Goal: Information Seeking & Learning: Compare options

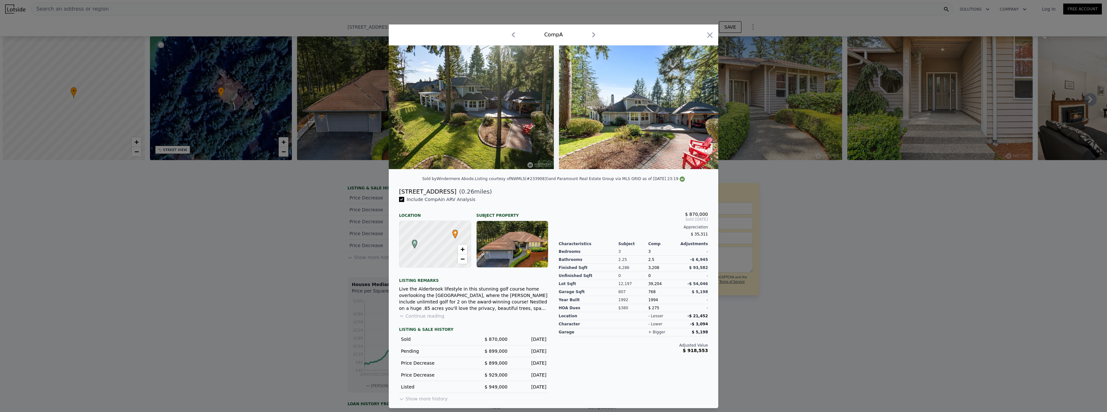
scroll to position [0, 3]
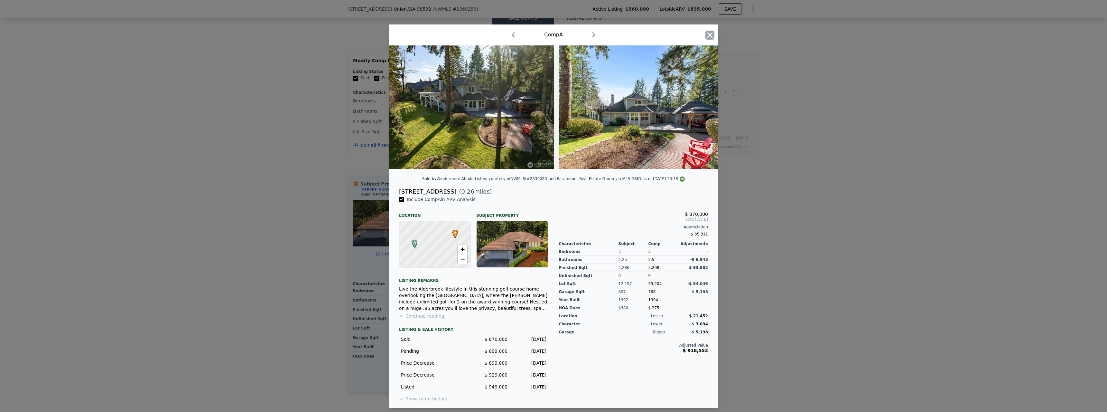
click at [713, 33] on icon "button" at bounding box center [709, 35] width 9 height 9
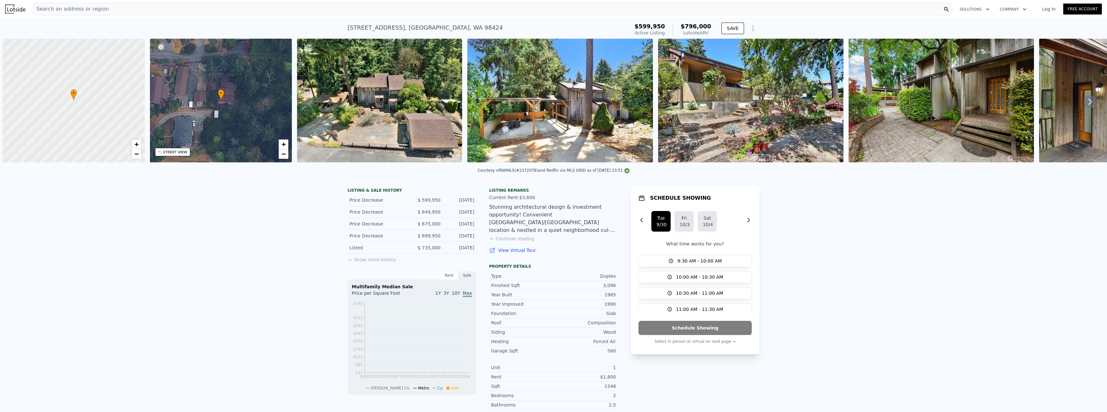
scroll to position [0, 3]
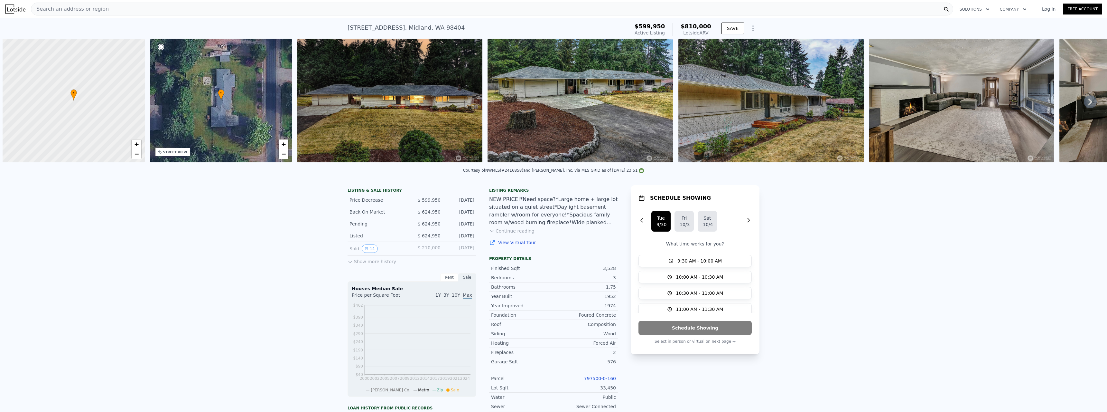
scroll to position [0, 3]
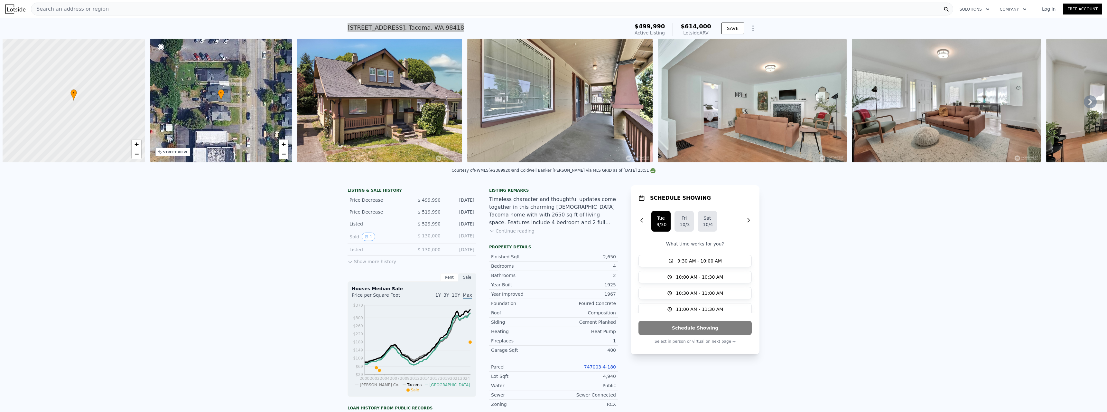
scroll to position [0, 3]
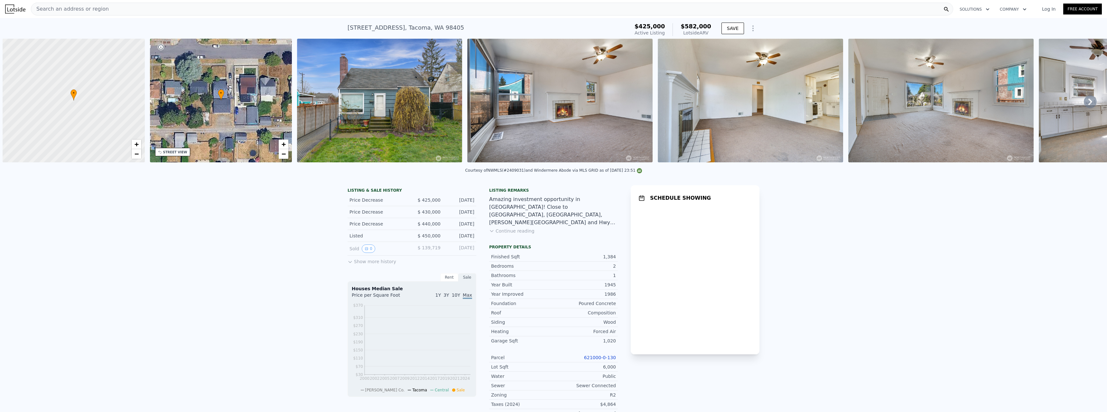
scroll to position [0, 3]
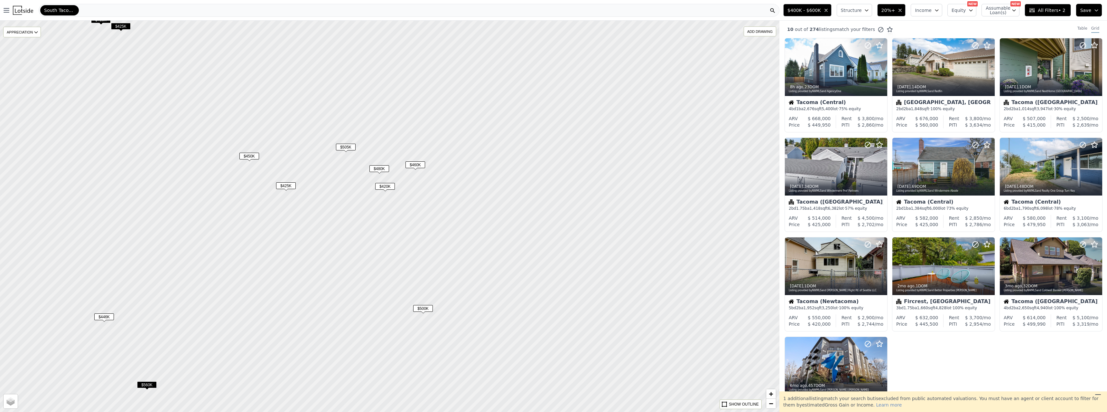
scroll to position [78, 0]
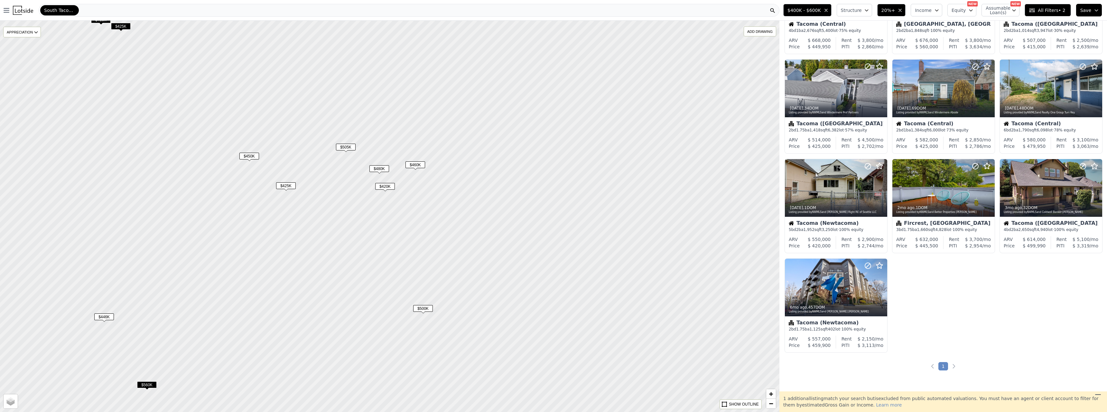
click at [903, 9] on icon "button" at bounding box center [899, 10] width 5 height 5
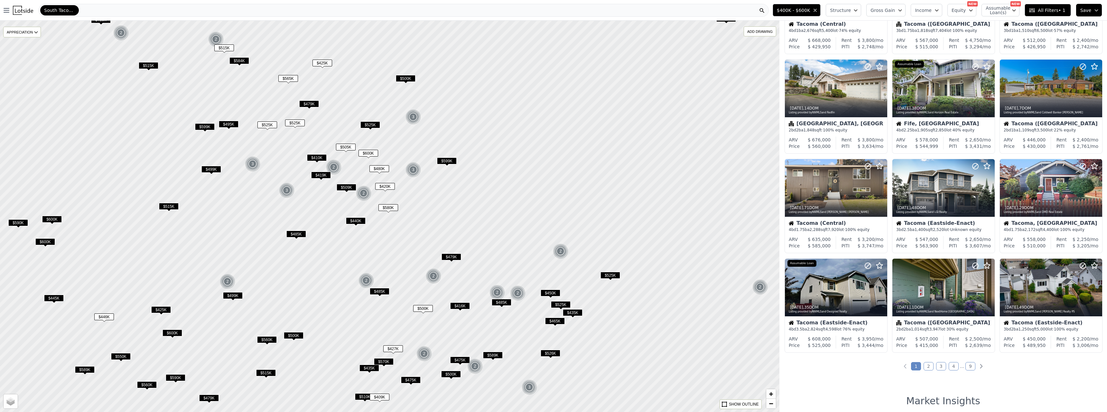
click at [904, 10] on button "Gross Gain" at bounding box center [885, 10] width 39 height 13
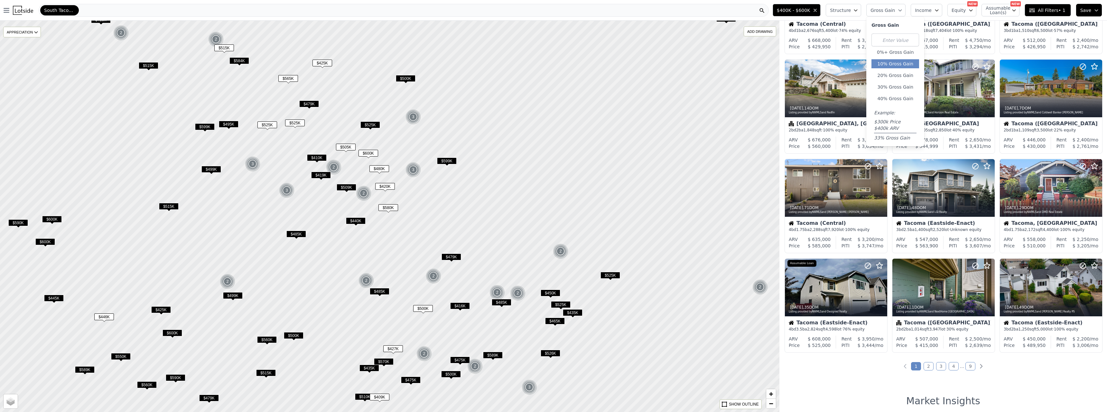
click at [900, 65] on button "10% Gross Gain" at bounding box center [895, 63] width 48 height 9
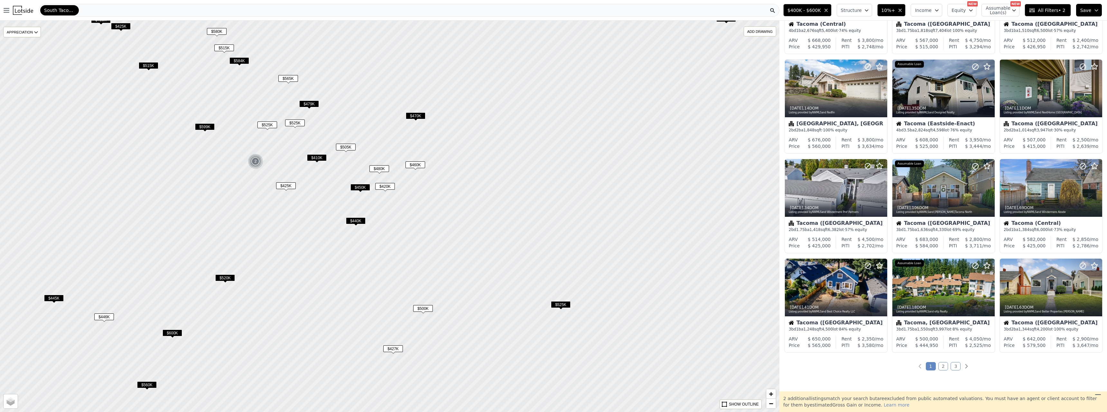
click at [319, 158] on span "$410K" at bounding box center [317, 157] width 20 height 7
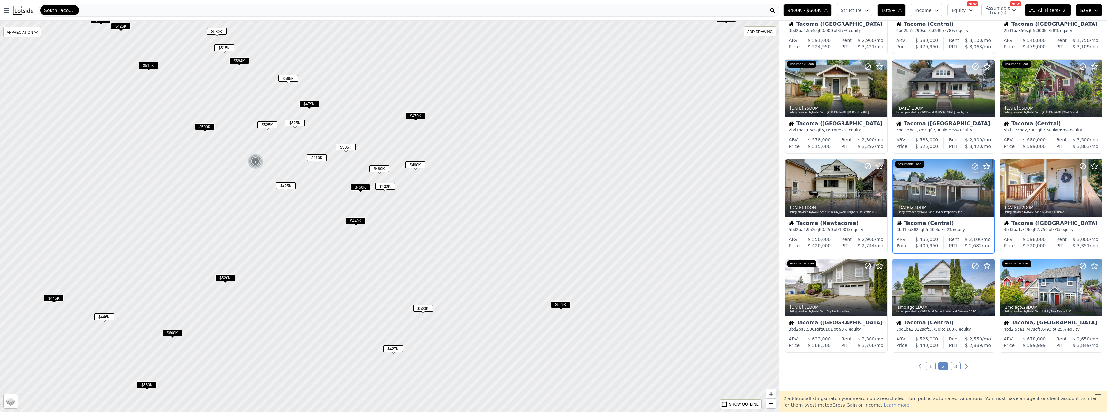
click at [302, 126] on div "$525K" at bounding box center [295, 123] width 20 height 9
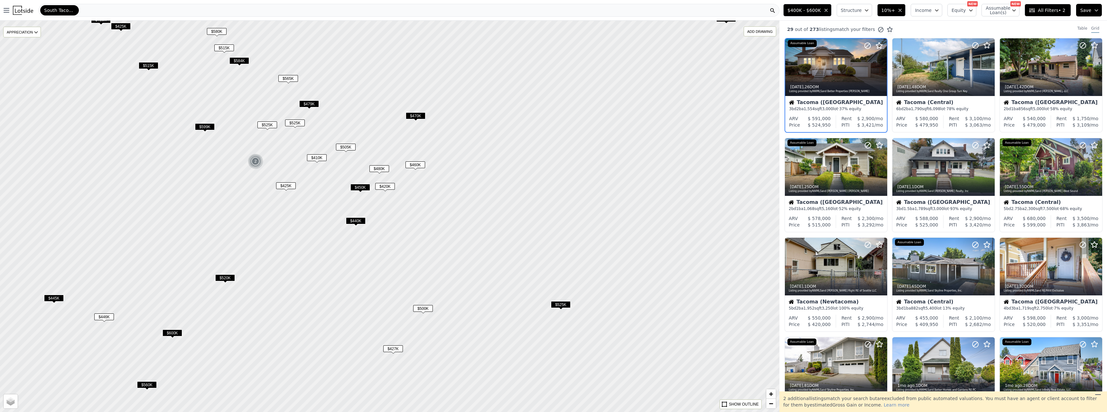
click at [299, 123] on span "$525K" at bounding box center [295, 122] width 20 height 7
click at [296, 123] on span "$525K" at bounding box center [295, 122] width 20 height 7
click at [803, 89] on div "Listing provided by NWMLS and Better Properties N. Proctor" at bounding box center [836, 91] width 95 height 4
click at [273, 122] on span "$525K" at bounding box center [267, 124] width 20 height 7
click at [248, 64] on span "$584K" at bounding box center [239, 60] width 20 height 7
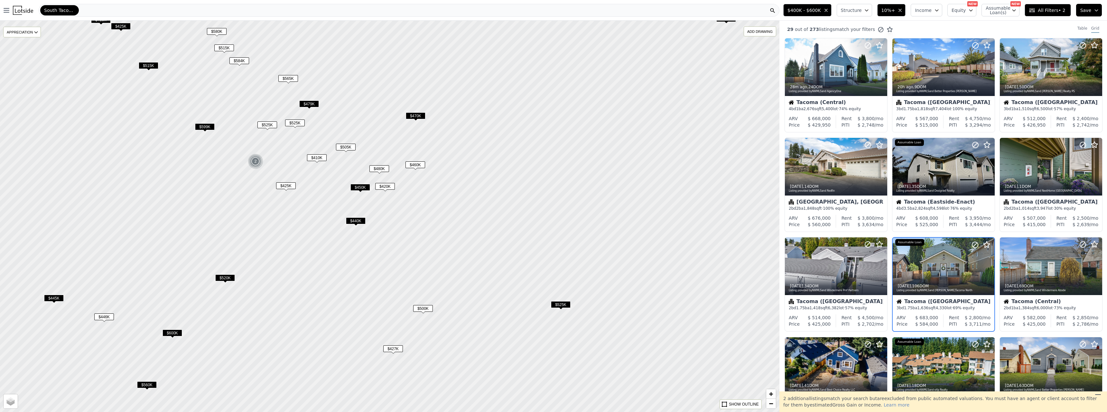
scroll to position [78, 0]
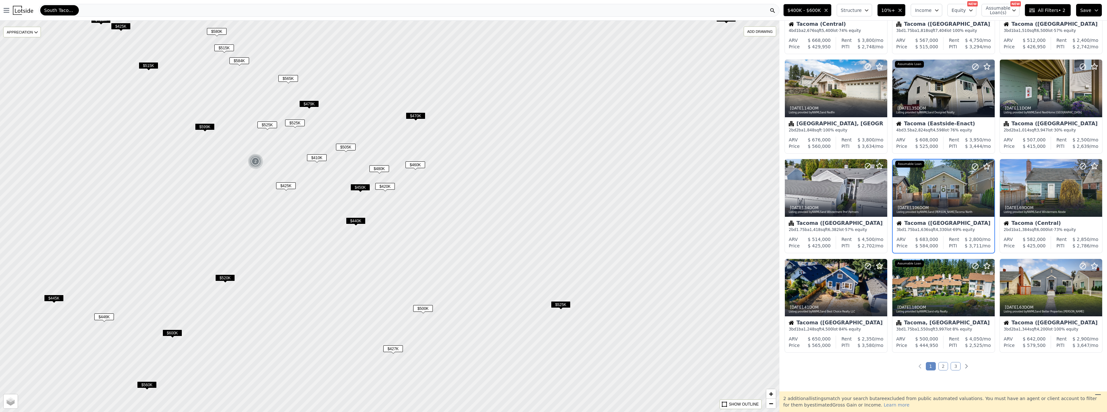
click at [293, 79] on span "$565K" at bounding box center [288, 78] width 20 height 7
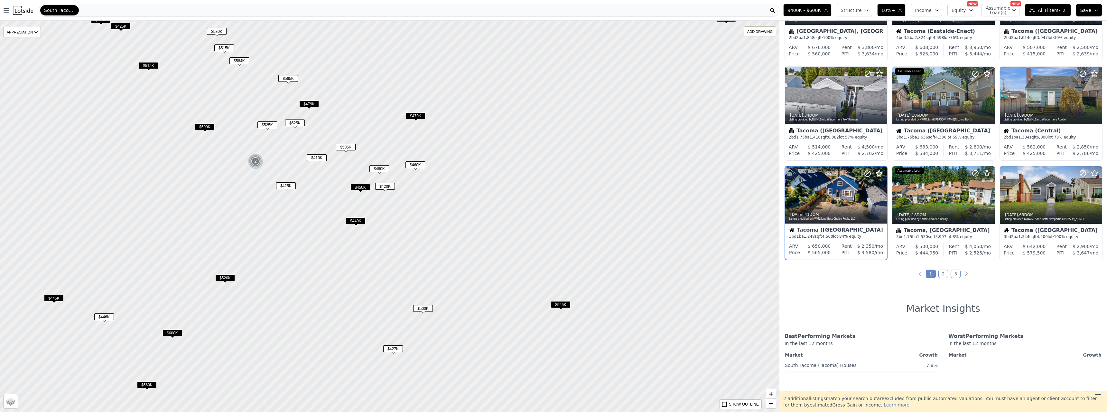
scroll to position [178, 0]
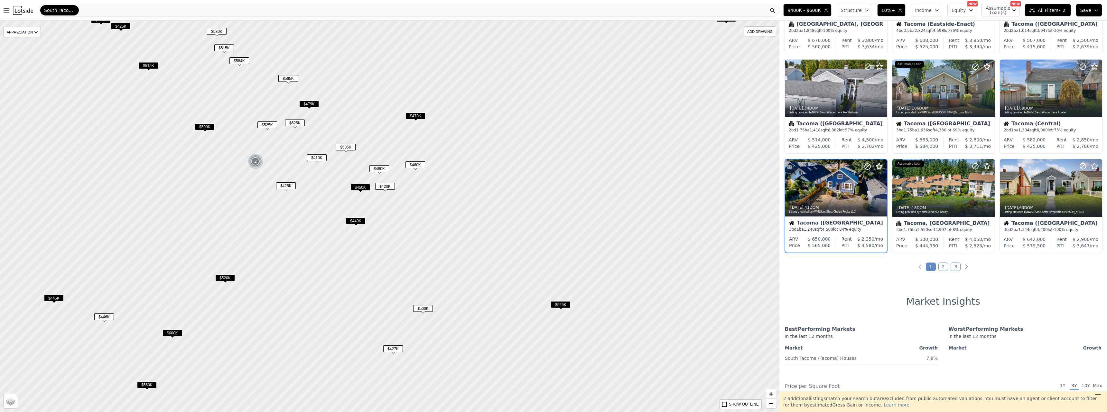
click at [229, 48] on span "$515K" at bounding box center [224, 47] width 20 height 7
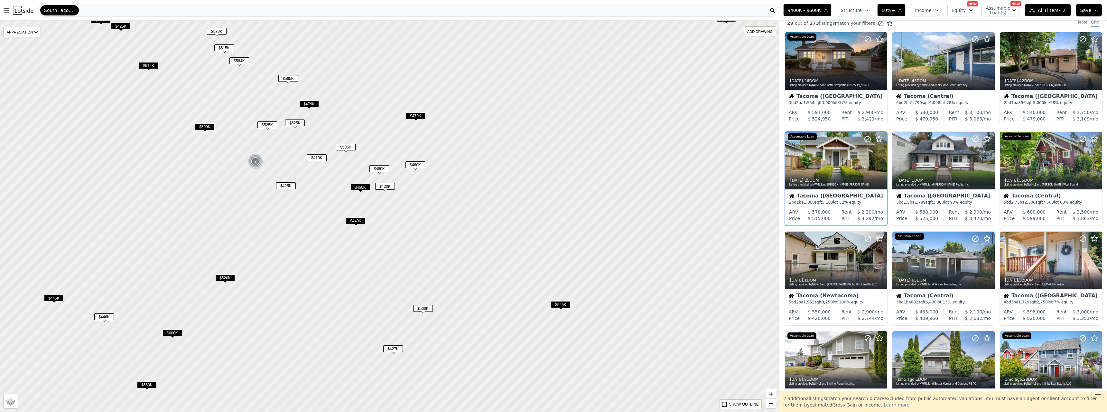
scroll to position [0, 0]
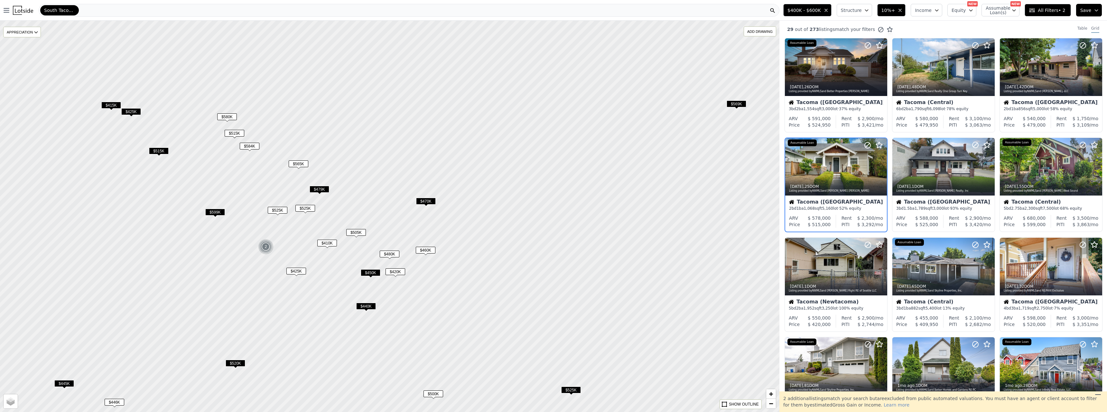
drag, startPoint x: 230, startPoint y: 82, endPoint x: 240, endPoint y: 168, distance: 86.2
click at [240, 168] on div at bounding box center [389, 216] width 935 height 469
click at [233, 116] on span "$580K" at bounding box center [227, 117] width 20 height 7
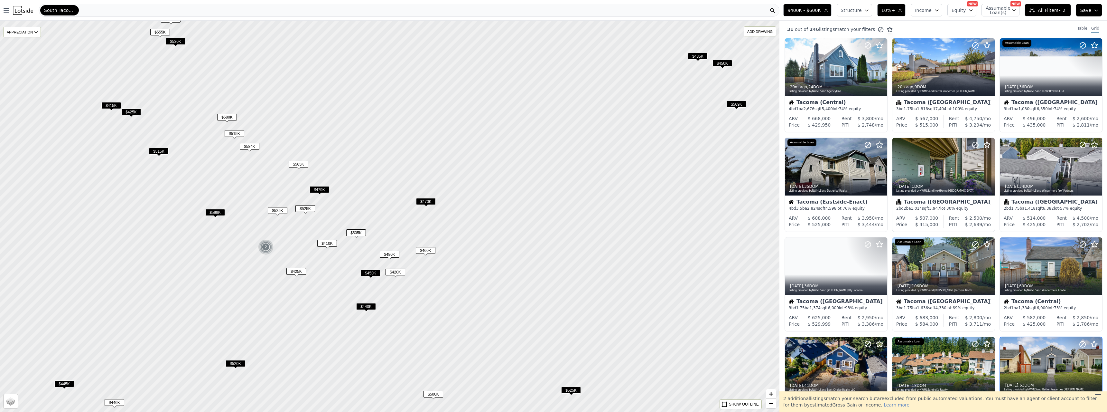
scroll to position [178, 0]
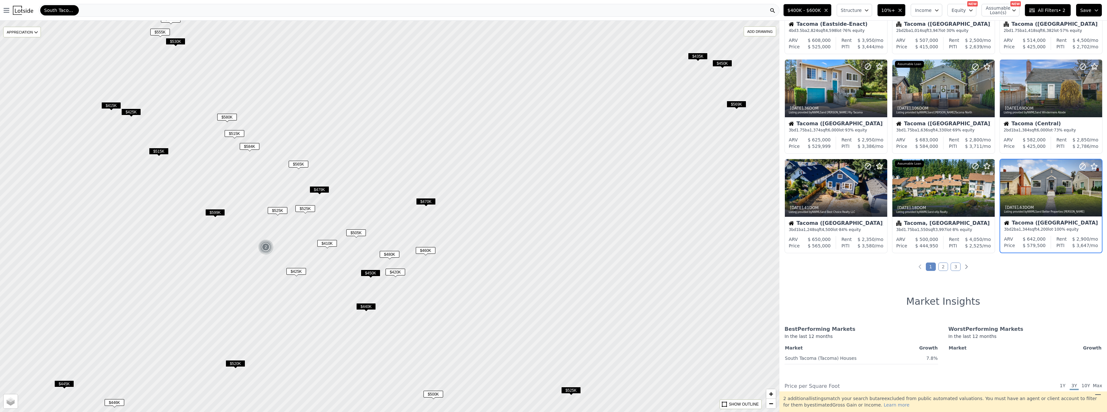
click at [295, 162] on span "$565K" at bounding box center [299, 164] width 20 height 7
click at [360, 232] on span "$505K" at bounding box center [356, 232] width 20 height 7
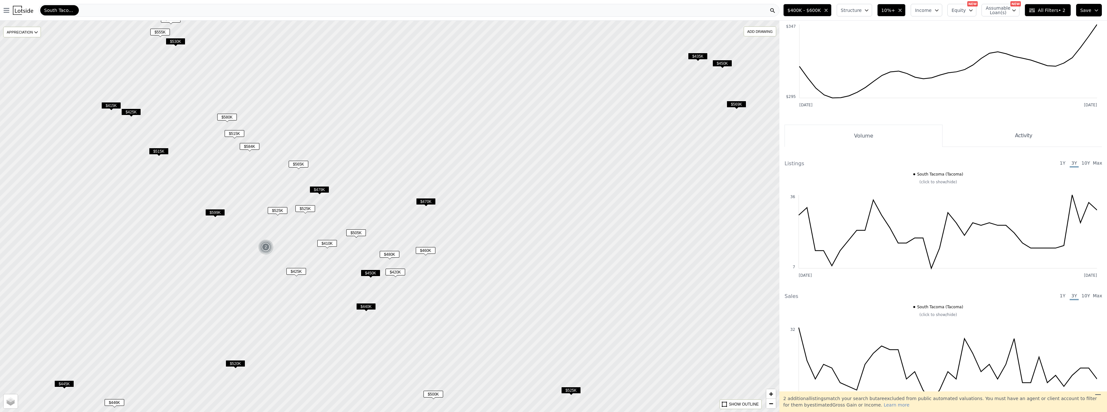
click at [331, 244] on span "$410K" at bounding box center [327, 243] width 20 height 7
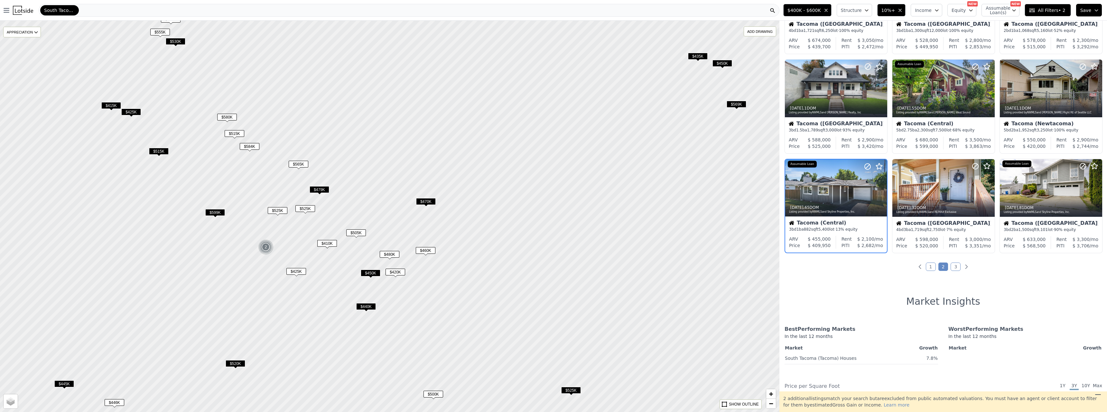
click at [401, 269] on span "$420K" at bounding box center [396, 271] width 20 height 7
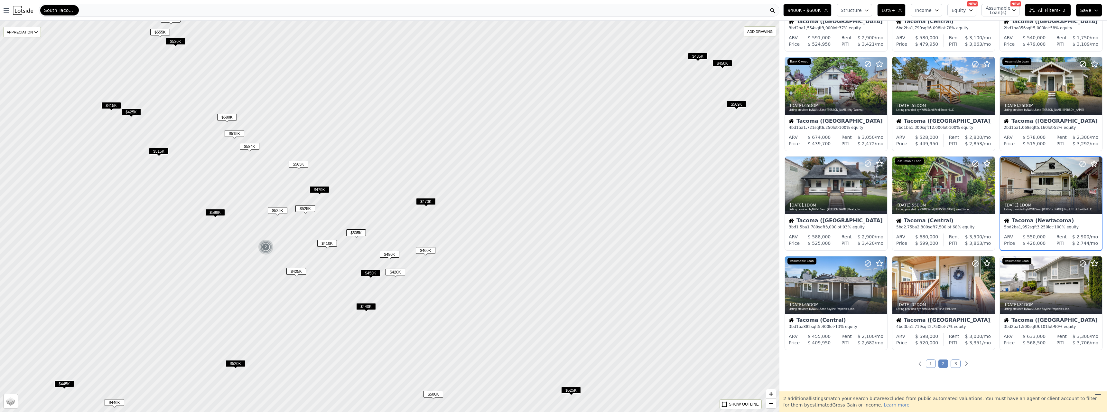
scroll to position [78, 0]
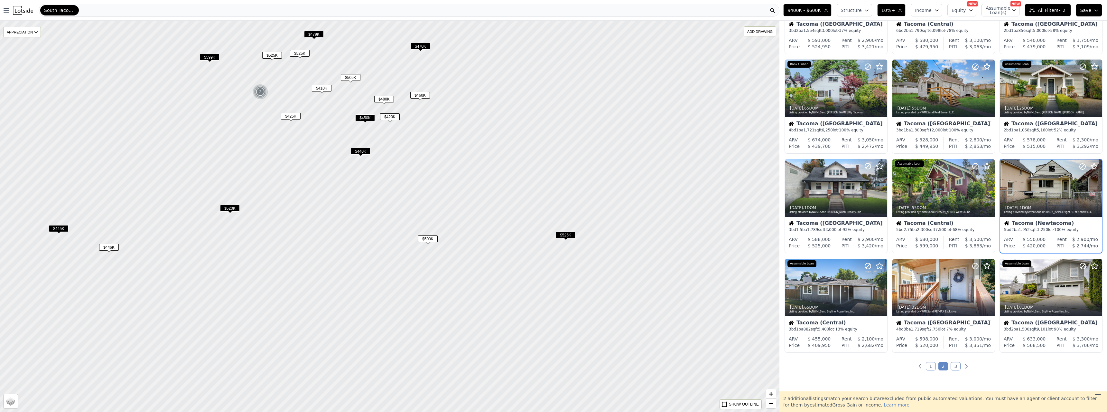
drag, startPoint x: 400, startPoint y: 201, endPoint x: 404, endPoint y: 177, distance: 24.2
click at [404, 177] on div at bounding box center [390, 214] width 935 height 469
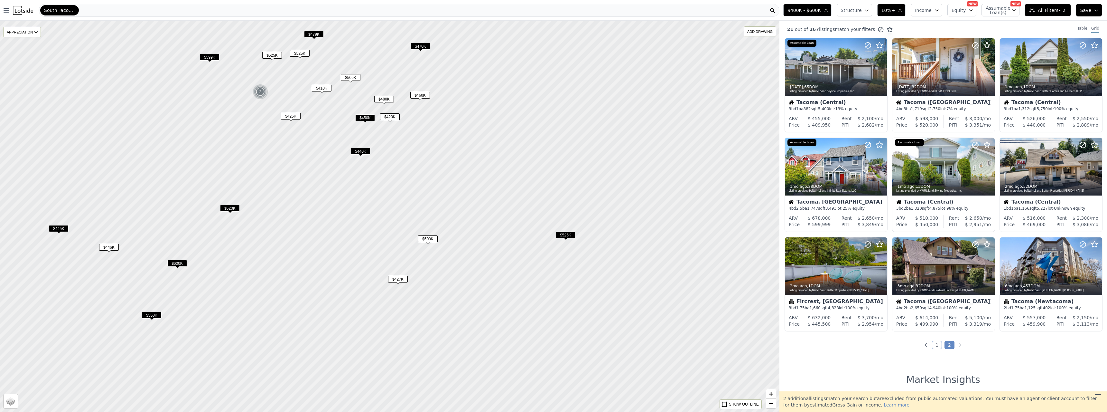
click at [406, 279] on span "$427K" at bounding box center [398, 278] width 20 height 7
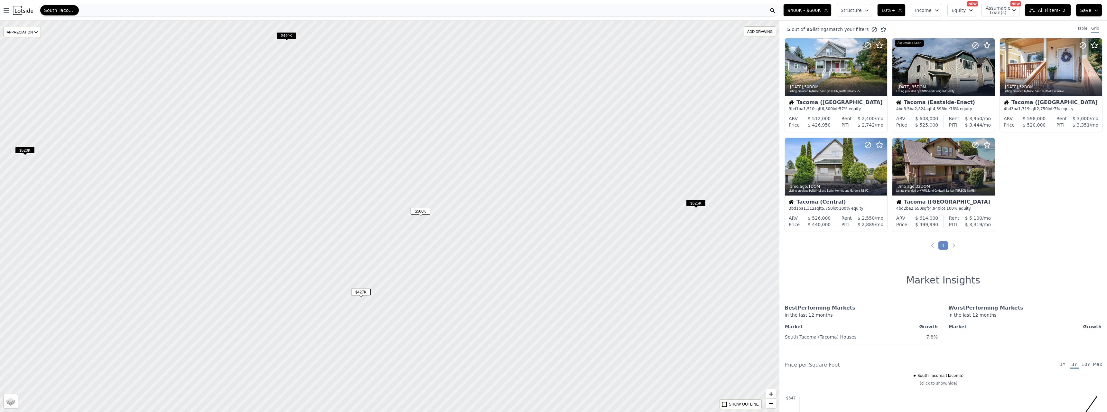
click at [368, 289] on span "$427K" at bounding box center [361, 291] width 20 height 7
click at [420, 211] on span "$500K" at bounding box center [421, 211] width 20 height 7
click at [1048, 10] on span "All Filters • 2" at bounding box center [1047, 10] width 36 height 6
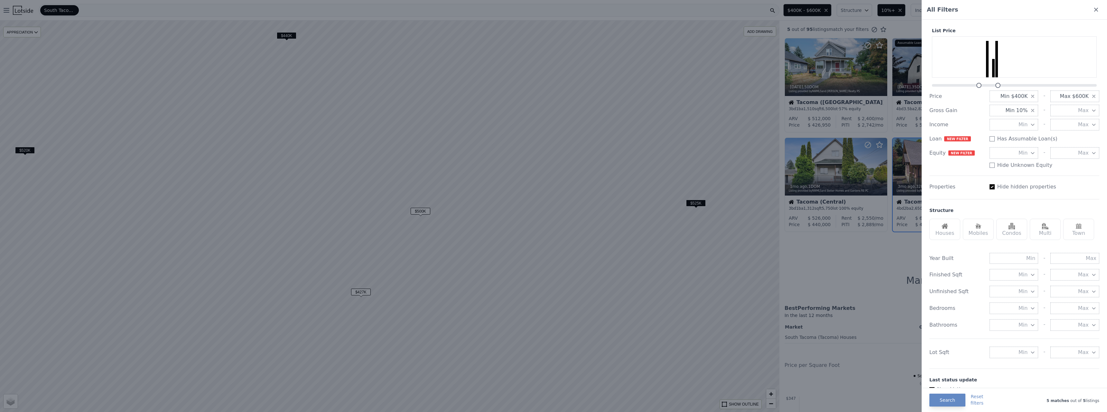
click at [481, 250] on div at bounding box center [553, 206] width 1107 height 412
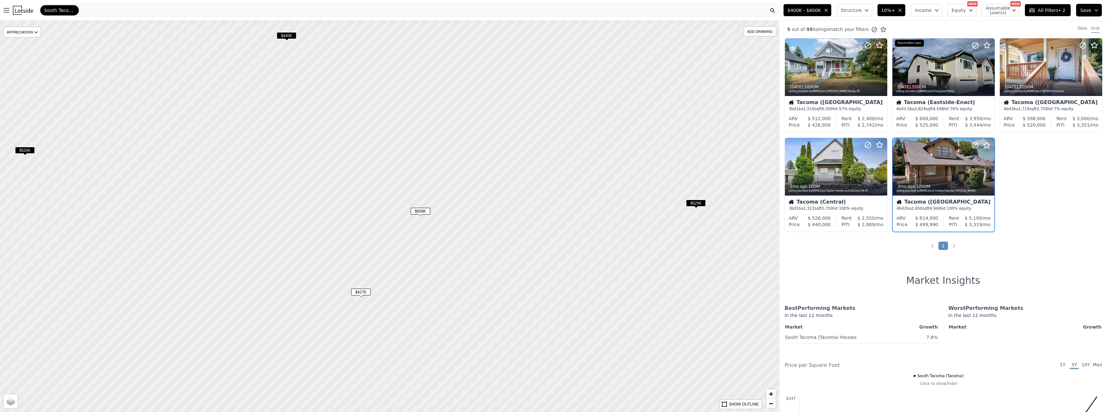
click at [289, 37] on span "$440K" at bounding box center [287, 35] width 20 height 7
drag, startPoint x: 289, startPoint y: 37, endPoint x: 291, endPoint y: 90, distance: 52.8
click at [291, 90] on span "$440K" at bounding box center [289, 88] width 20 height 7
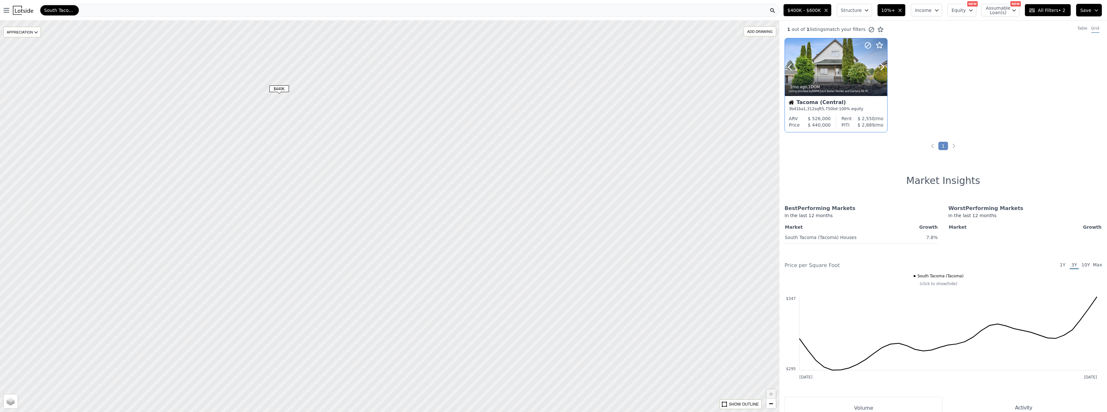
click at [860, 82] on div "1mo ago , 1 DOM Listing provided by NWMLS and Better Homes and Gardens RE PC" at bounding box center [836, 87] width 102 height 15
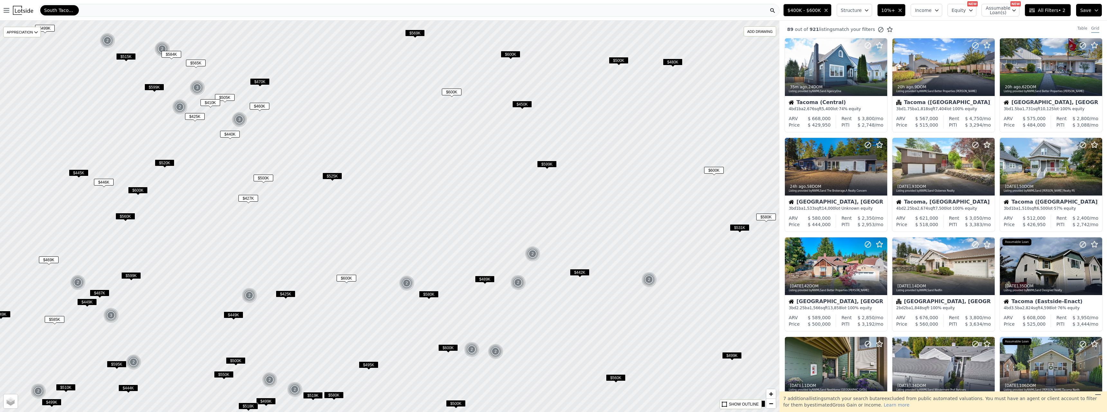
click at [288, 293] on span "$425K" at bounding box center [286, 293] width 20 height 7
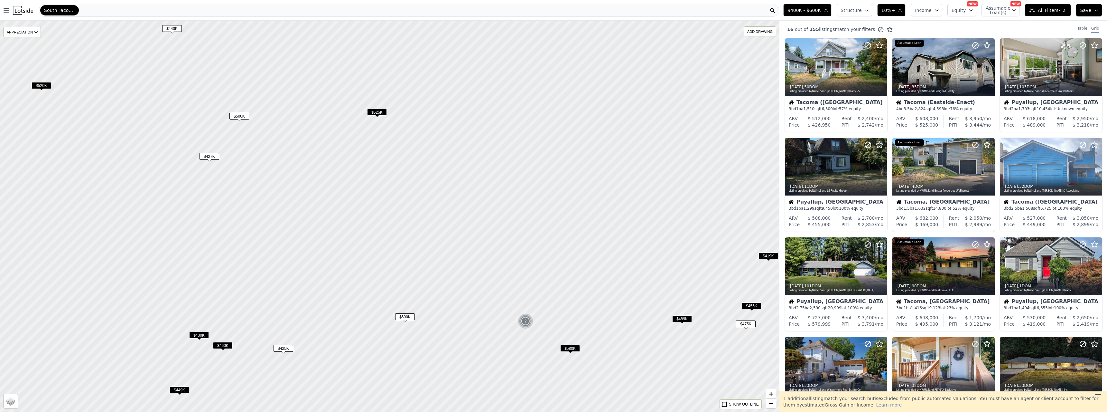
click at [217, 156] on span "$427K" at bounding box center [210, 156] width 20 height 7
click at [209, 155] on span "$427K" at bounding box center [210, 156] width 20 height 7
click at [577, 350] on span "$580K" at bounding box center [570, 348] width 20 height 7
click at [942, 262] on div at bounding box center [943, 266] width 102 height 58
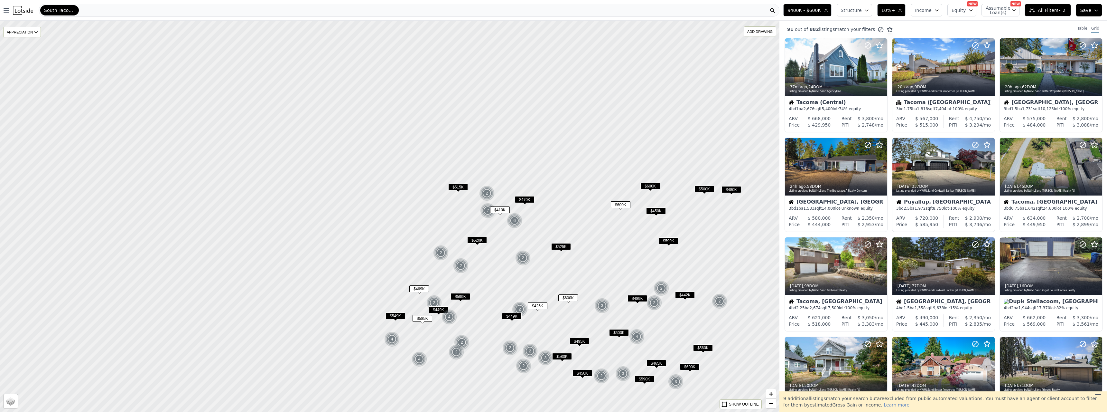
drag, startPoint x: 406, startPoint y: 166, endPoint x: 546, endPoint y: 262, distance: 169.9
click at [546, 262] on div at bounding box center [392, 218] width 935 height 469
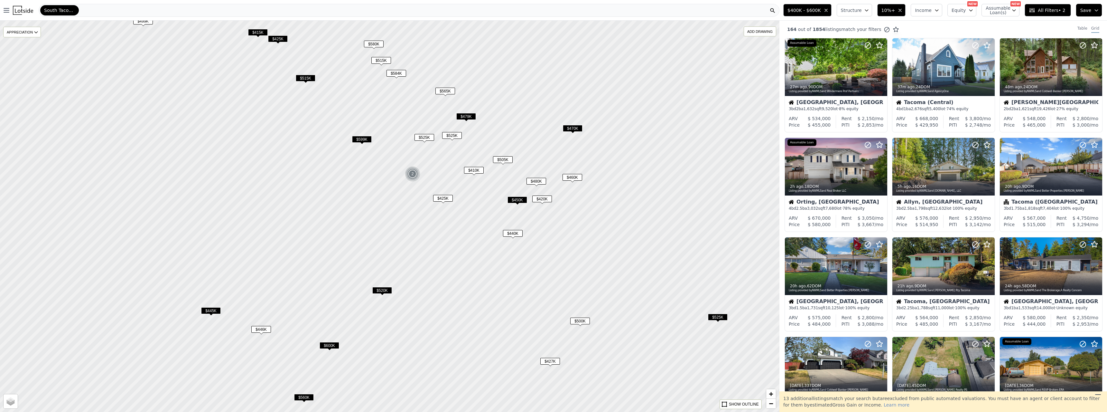
drag, startPoint x: 517, startPoint y: 215, endPoint x: 528, endPoint y: 250, distance: 36.5
click at [527, 256] on div at bounding box center [389, 216] width 935 height 469
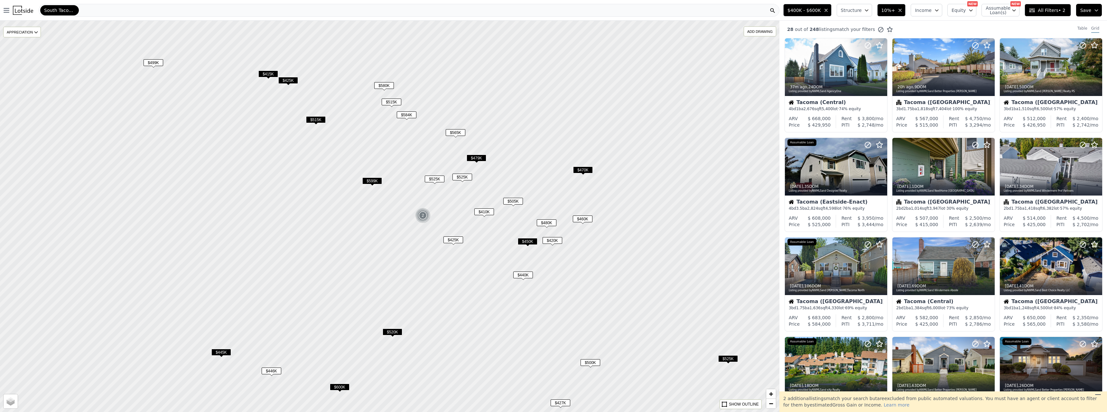
click at [512, 199] on span "$505K" at bounding box center [513, 201] width 20 height 7
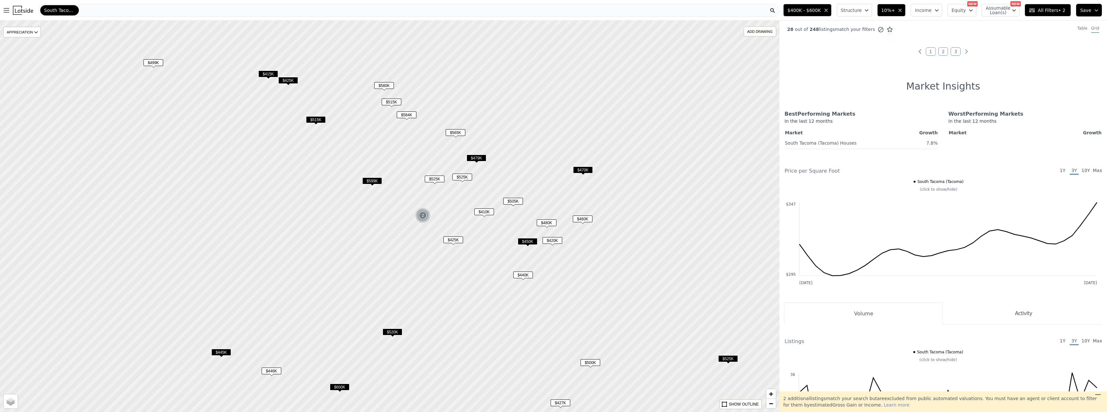
click at [544, 225] on span "$480K" at bounding box center [547, 222] width 20 height 7
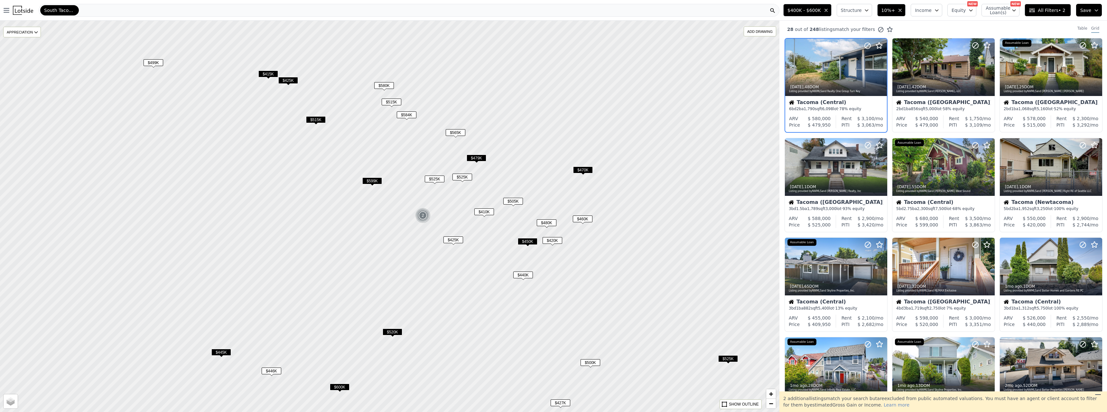
click at [550, 238] on span "$420K" at bounding box center [553, 240] width 20 height 7
click at [586, 218] on span "$460K" at bounding box center [583, 218] width 20 height 7
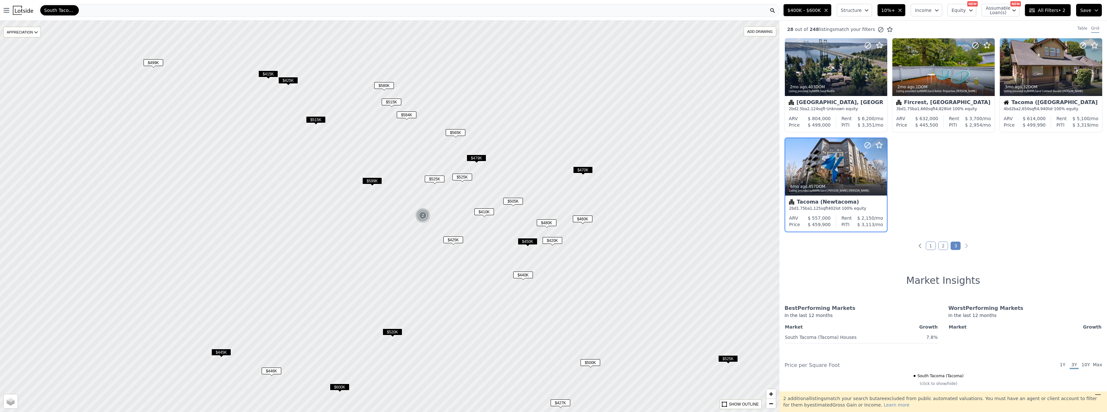
click at [583, 169] on span "$470K" at bounding box center [583, 169] width 20 height 7
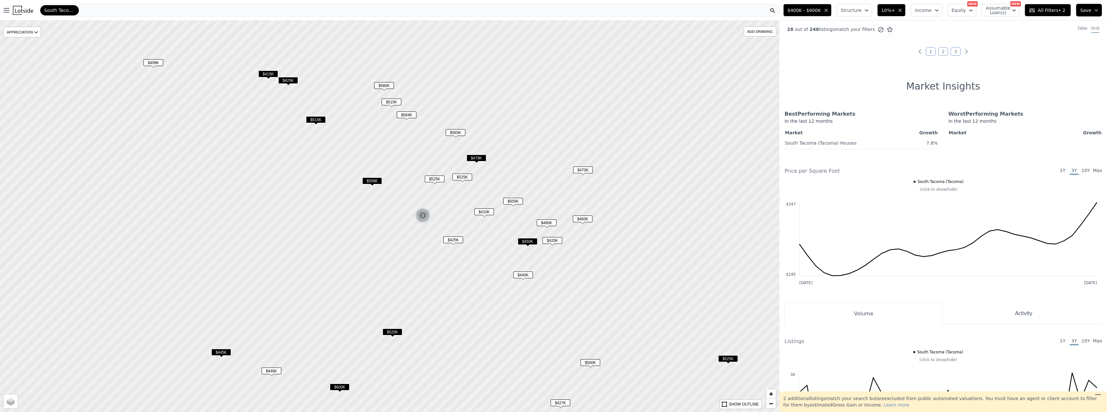
click at [460, 133] on span "$565K" at bounding box center [456, 132] width 20 height 7
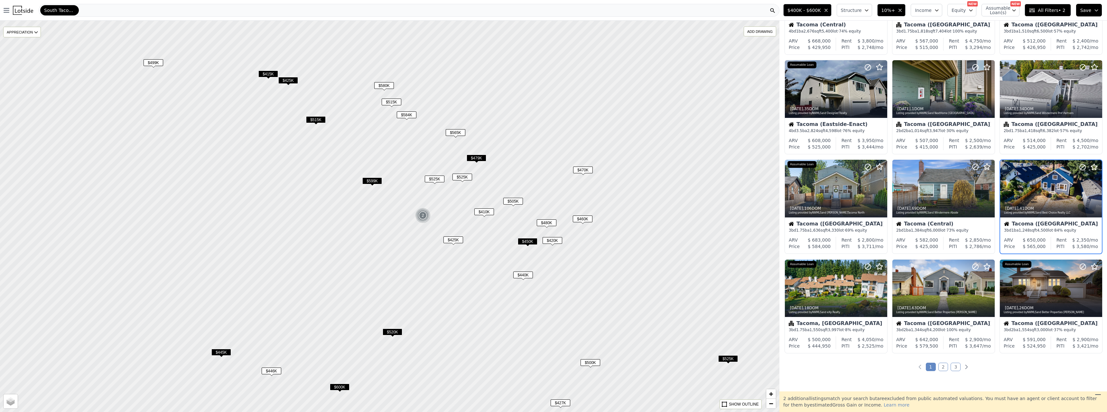
scroll to position [78, 0]
click at [462, 177] on span "$525K" at bounding box center [462, 176] width 20 height 7
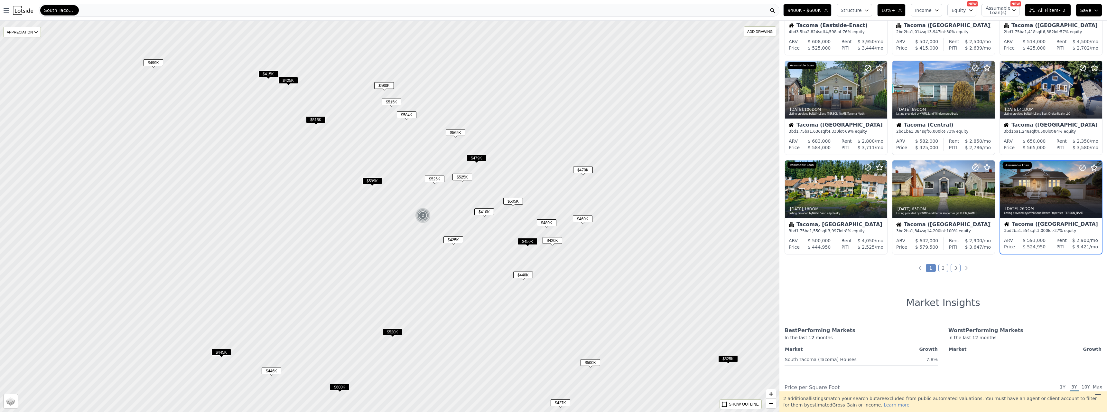
scroll to position [178, 0]
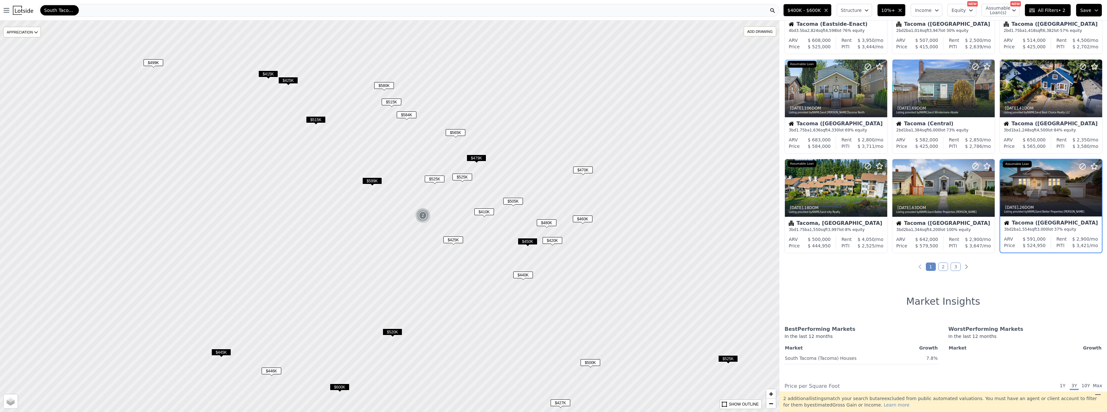
click at [441, 179] on span "$525K" at bounding box center [435, 178] width 20 height 7
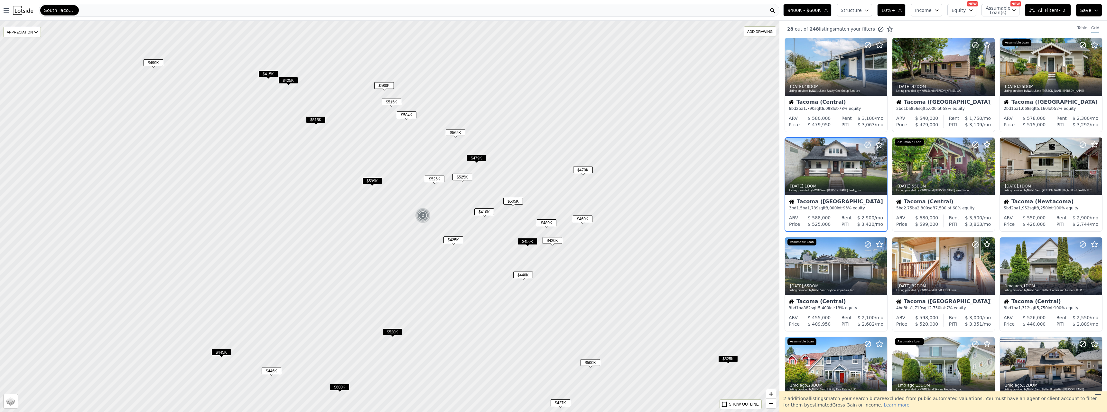
scroll to position [0, 0]
click at [412, 115] on span "$584K" at bounding box center [407, 114] width 20 height 7
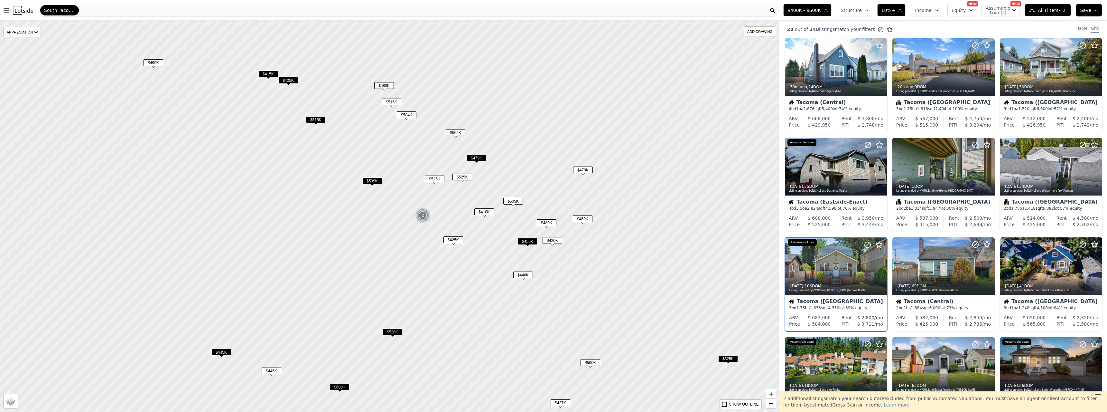
scroll to position [78, 0]
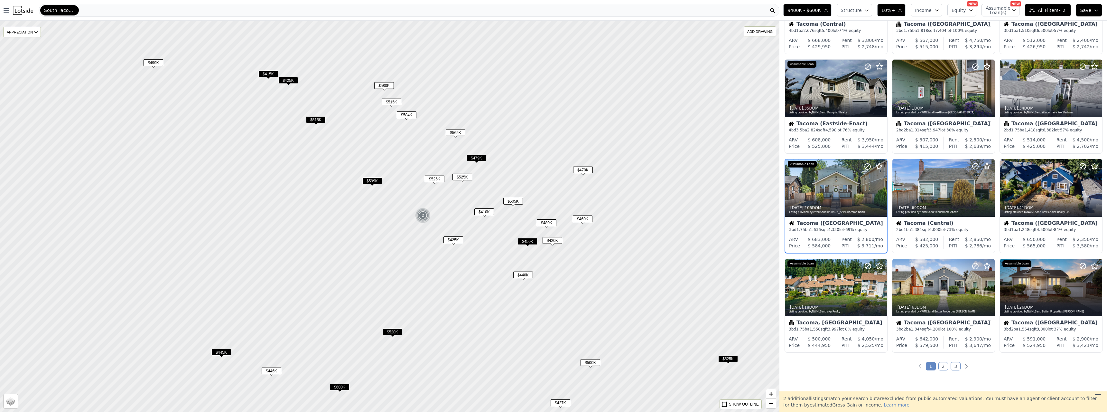
click at [392, 100] on span "$515K" at bounding box center [392, 101] width 20 height 7
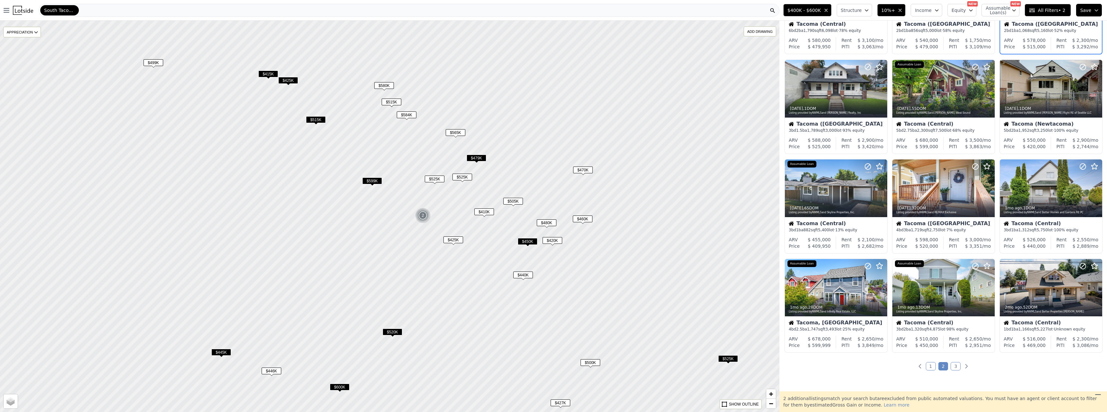
scroll to position [0, 0]
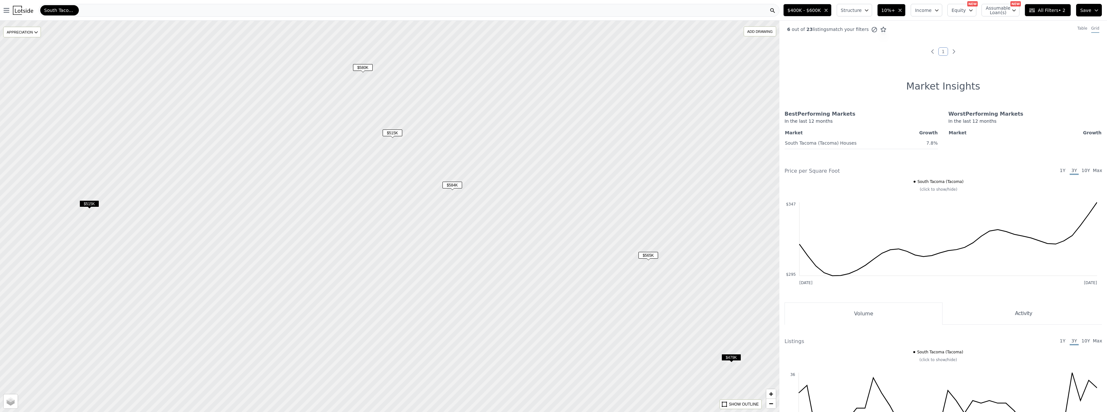
drag, startPoint x: 415, startPoint y: 76, endPoint x: 432, endPoint y: 165, distance: 91.1
click at [432, 165] on div at bounding box center [389, 216] width 935 height 469
click at [376, 138] on span "$580K" at bounding box center [377, 138] width 20 height 7
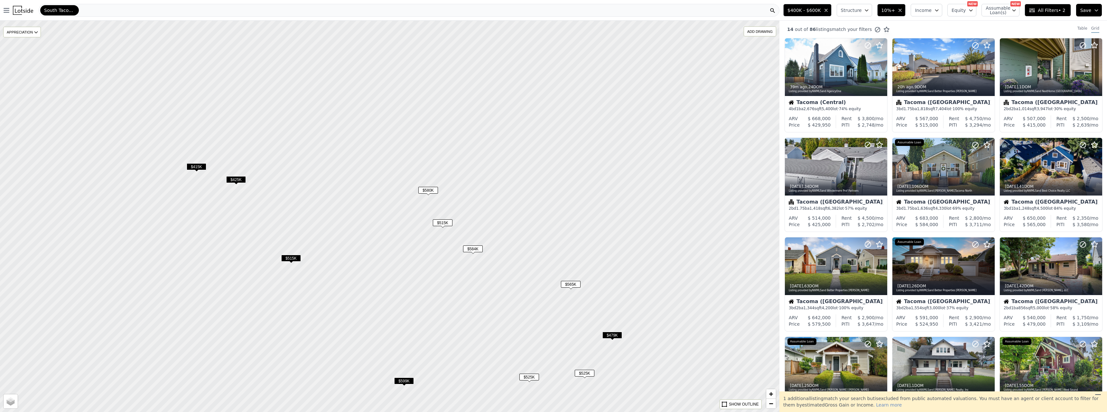
drag, startPoint x: 470, startPoint y: 120, endPoint x: 475, endPoint y: 170, distance: 50.8
click at [475, 170] on div at bounding box center [389, 216] width 935 height 469
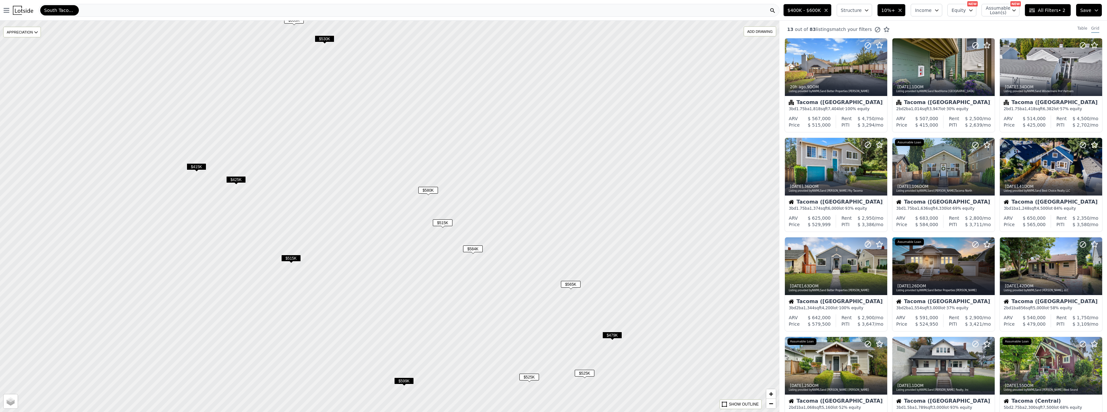
click at [329, 39] on span "$530K" at bounding box center [325, 38] width 20 height 7
click at [194, 165] on span "$415K" at bounding box center [197, 166] width 20 height 7
click at [232, 181] on span "$425K" at bounding box center [236, 179] width 20 height 7
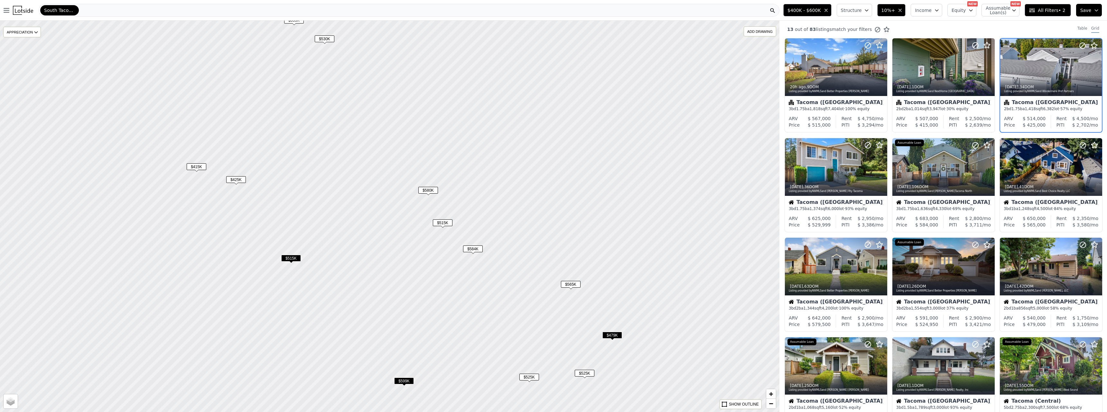
click at [293, 257] on span "$515K" at bounding box center [291, 258] width 20 height 7
click at [405, 378] on span "$599K" at bounding box center [404, 380] width 20 height 7
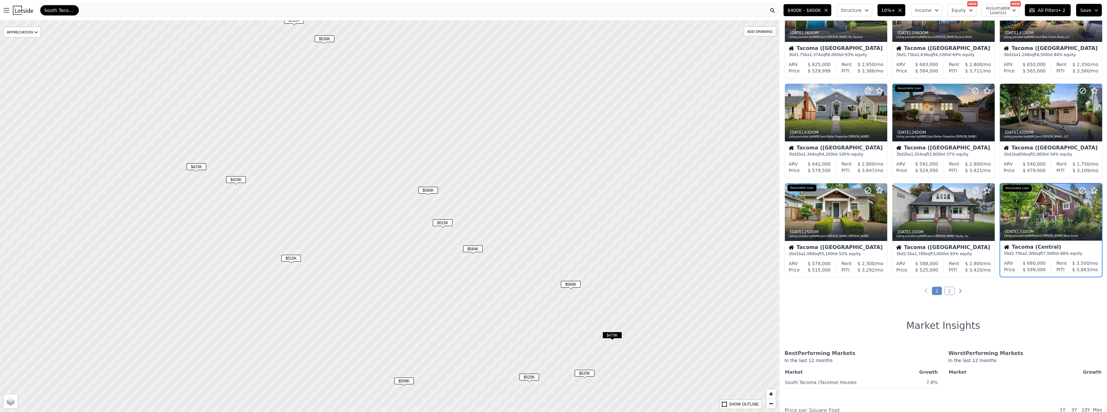
scroll to position [157, 0]
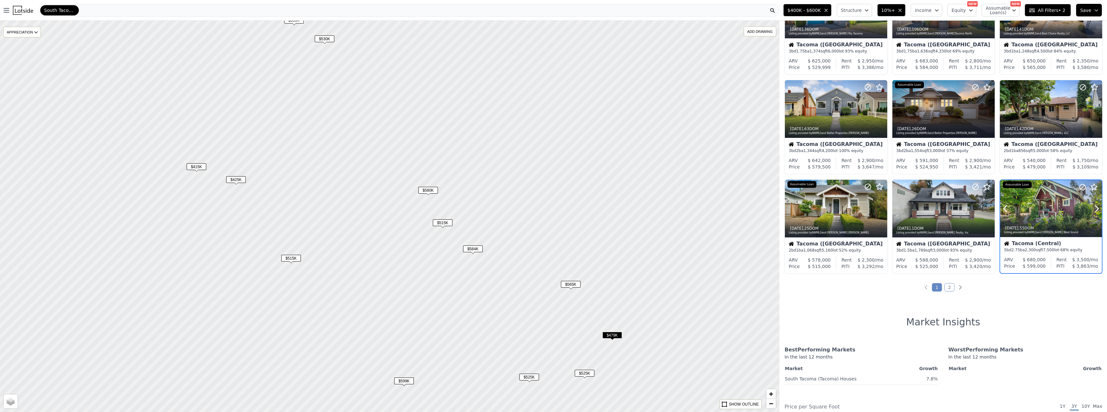
click at [1028, 214] on div at bounding box center [1051, 208] width 102 height 57
click at [433, 189] on span "$580K" at bounding box center [428, 190] width 20 height 7
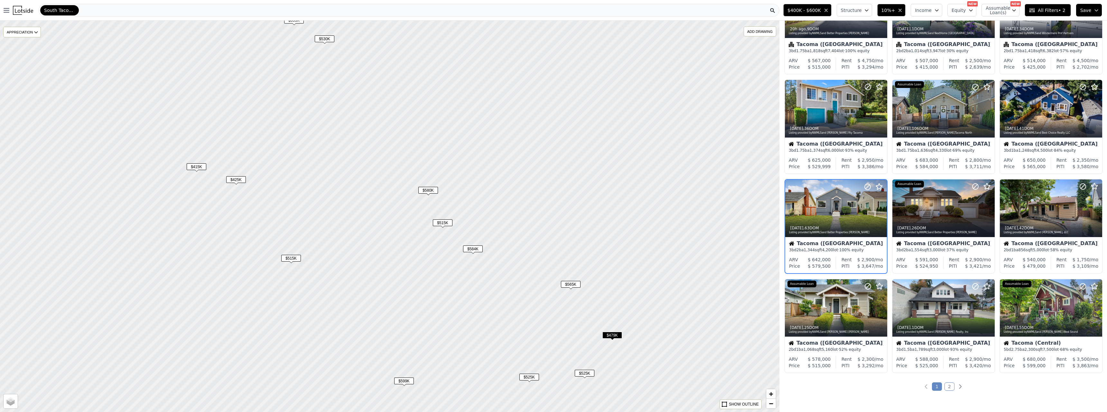
scroll to position [58, 0]
click at [440, 221] on span "$515K" at bounding box center [443, 222] width 20 height 7
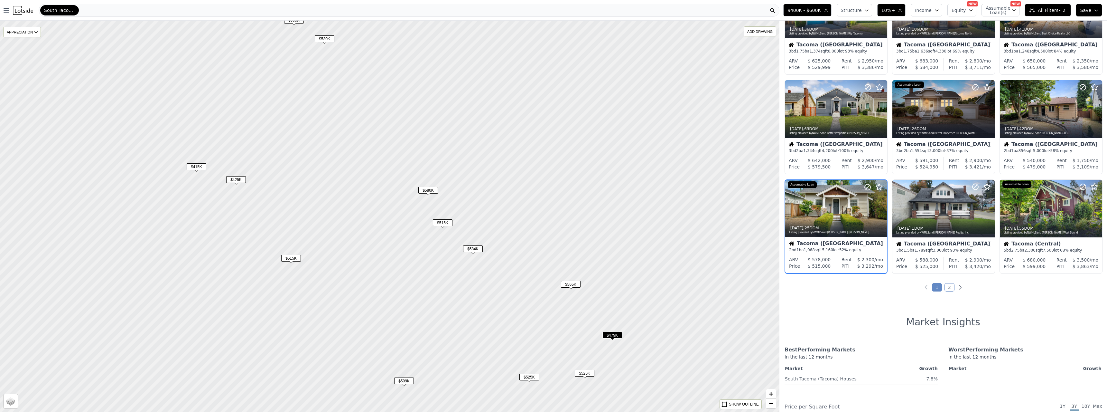
click at [947, 286] on link "2" at bounding box center [949, 287] width 10 height 8
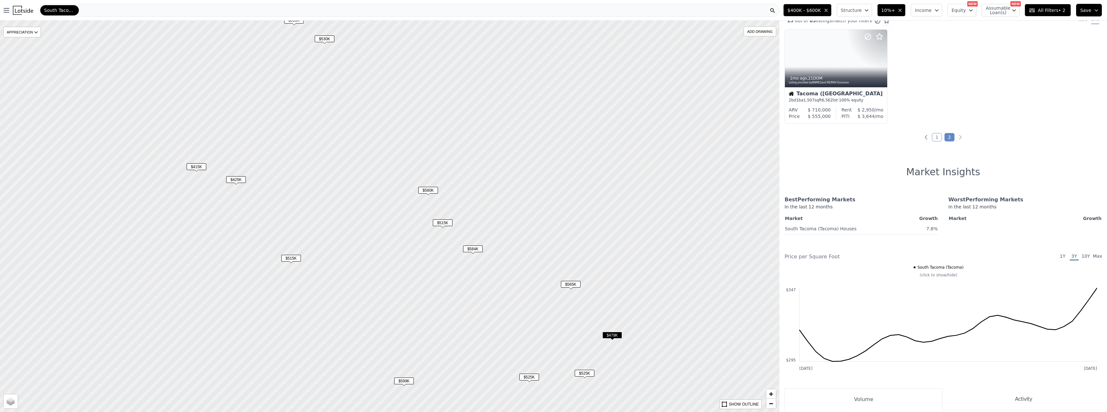
scroll to position [0, 0]
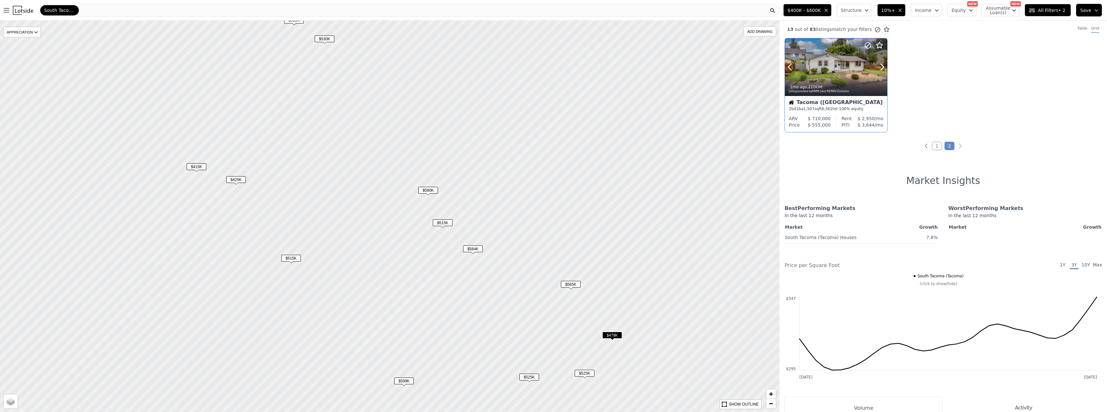
click at [835, 64] on div at bounding box center [836, 67] width 102 height 58
click at [903, 11] on icon "button" at bounding box center [899, 10] width 5 height 5
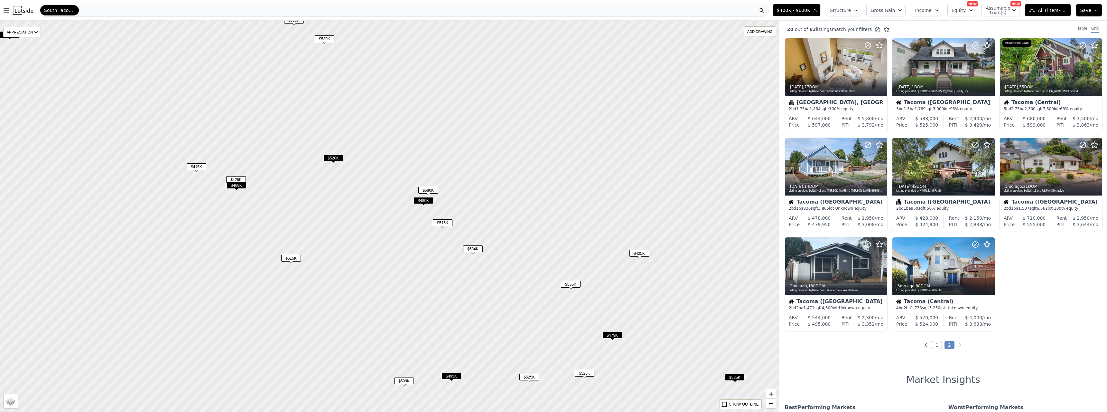
click at [903, 11] on icon "button" at bounding box center [899, 10] width 5 height 5
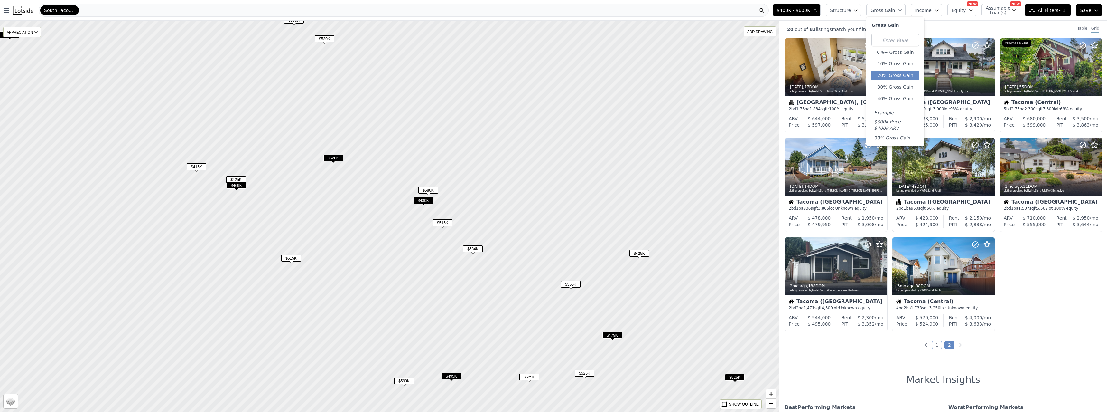
click at [908, 72] on button "20% Gross Gain" at bounding box center [895, 75] width 48 height 9
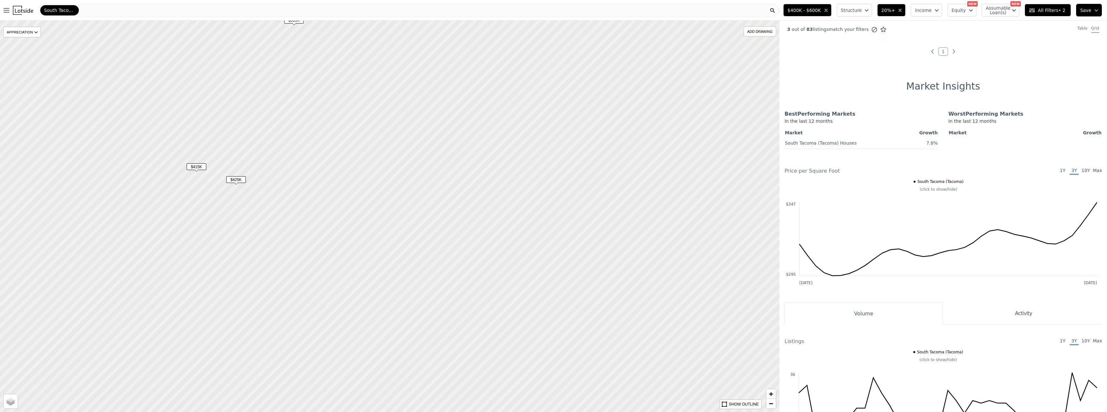
click at [829, 10] on icon "button" at bounding box center [825, 10] width 5 height 5
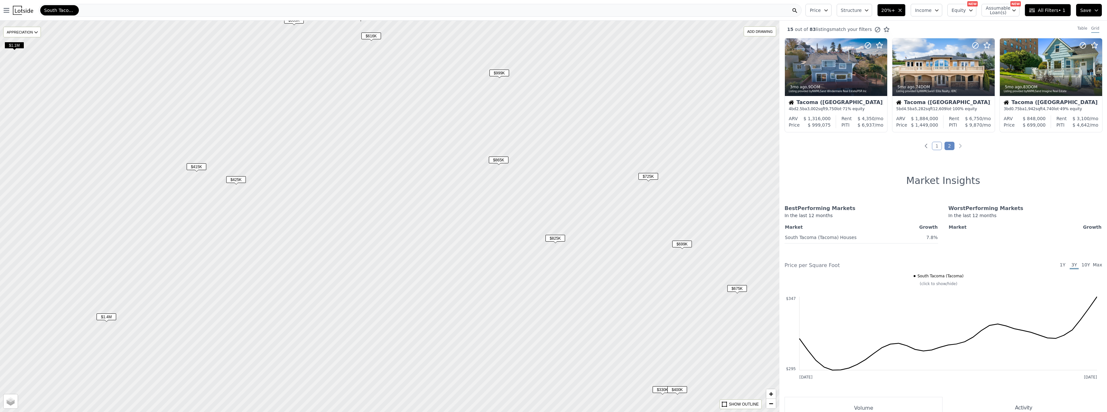
click at [500, 159] on span "$865K" at bounding box center [499, 159] width 20 height 7
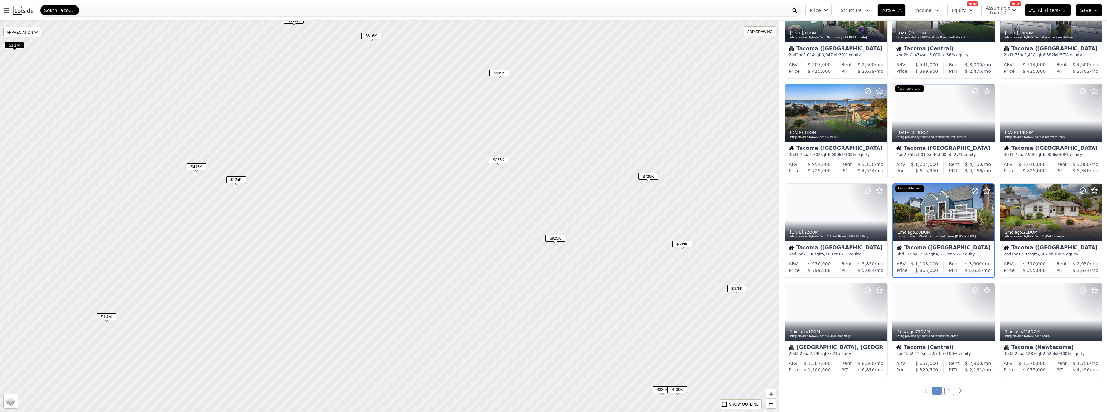
scroll to position [58, 0]
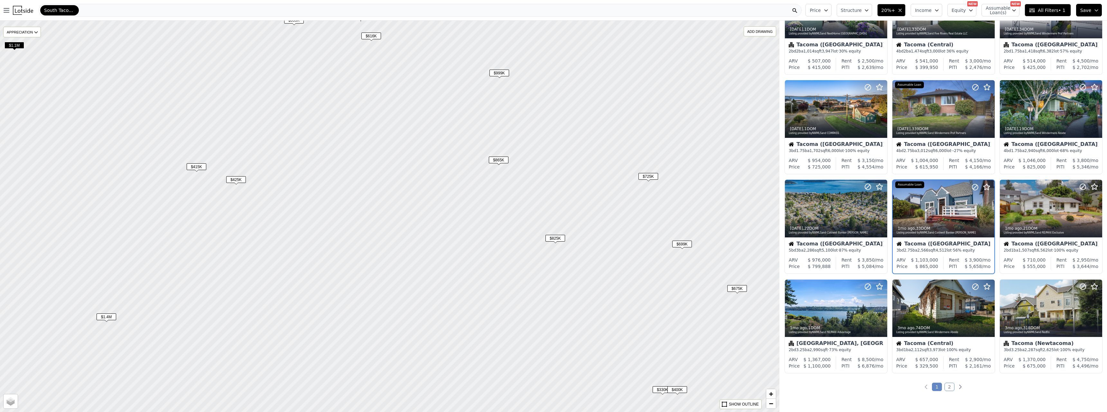
click at [559, 239] on span "$825K" at bounding box center [555, 238] width 20 height 7
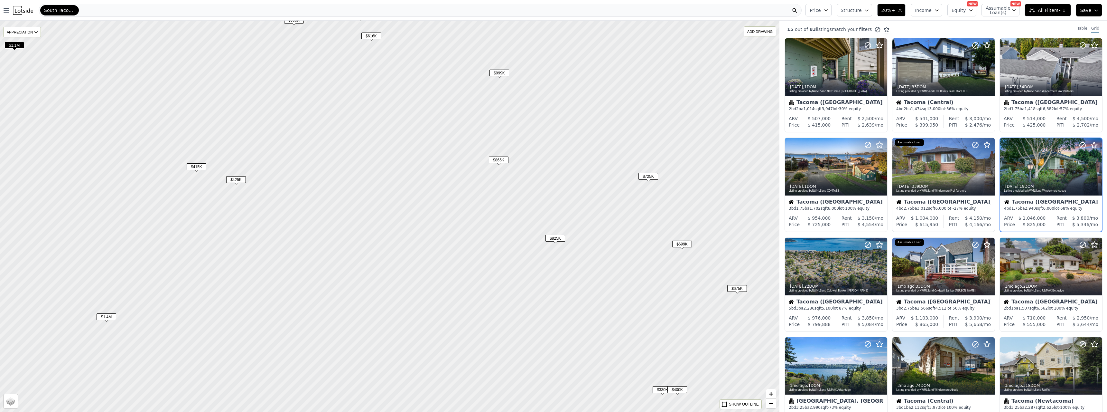
click at [650, 176] on span "$725K" at bounding box center [648, 176] width 20 height 7
click at [680, 245] on span "$699K" at bounding box center [682, 243] width 20 height 7
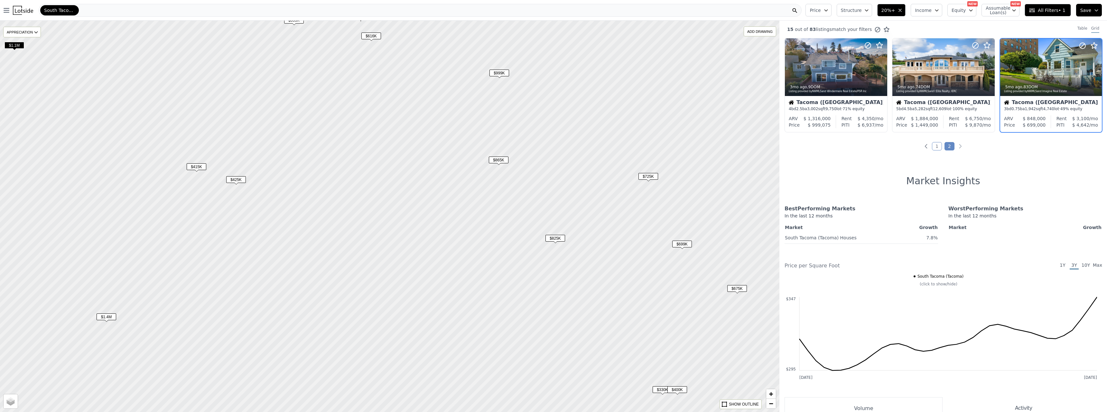
click at [741, 289] on span "$675K" at bounding box center [737, 288] width 20 height 7
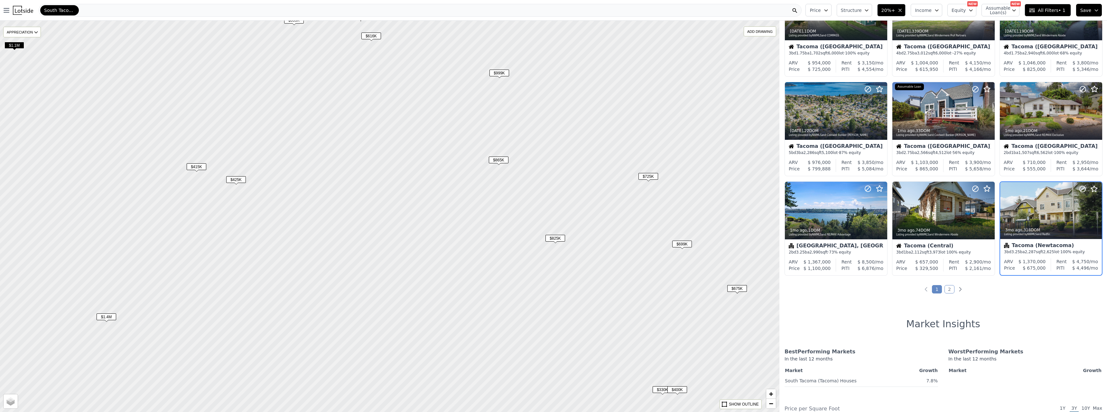
scroll to position [157, 0]
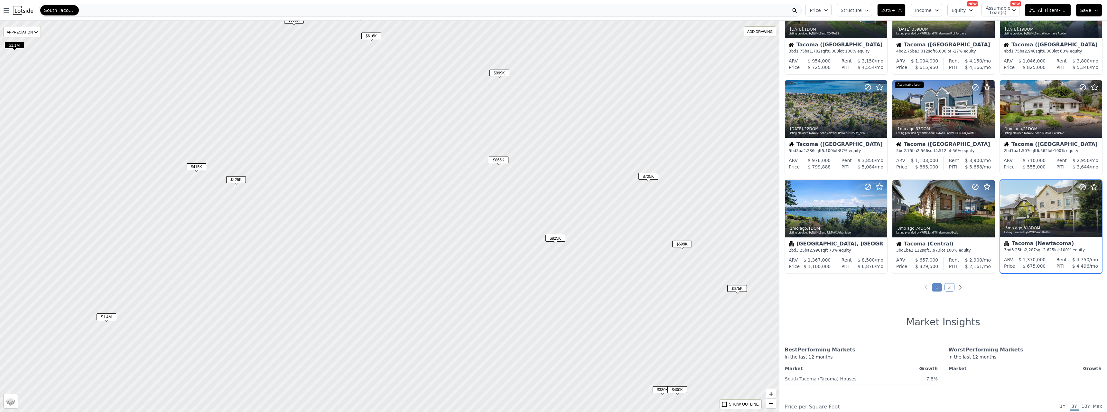
click at [901, 12] on icon "button" at bounding box center [900, 10] width 3 height 3
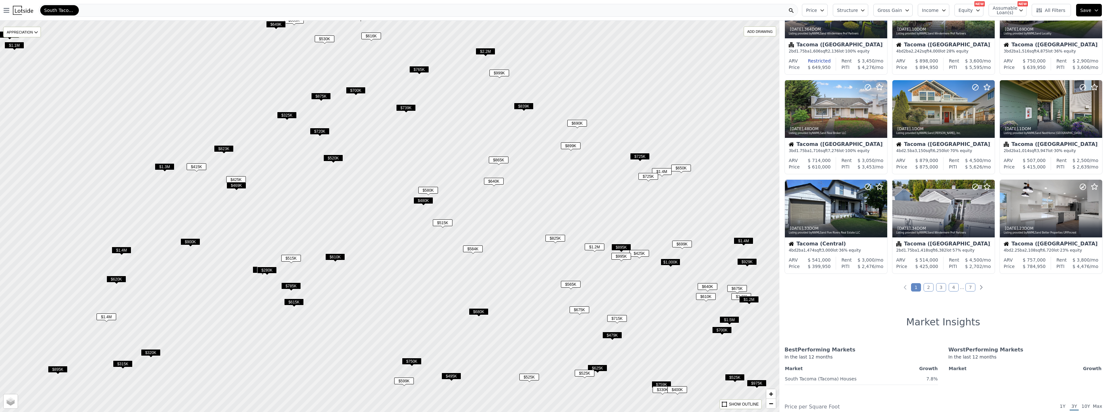
click at [909, 12] on button "Gross Gain" at bounding box center [892, 10] width 39 height 13
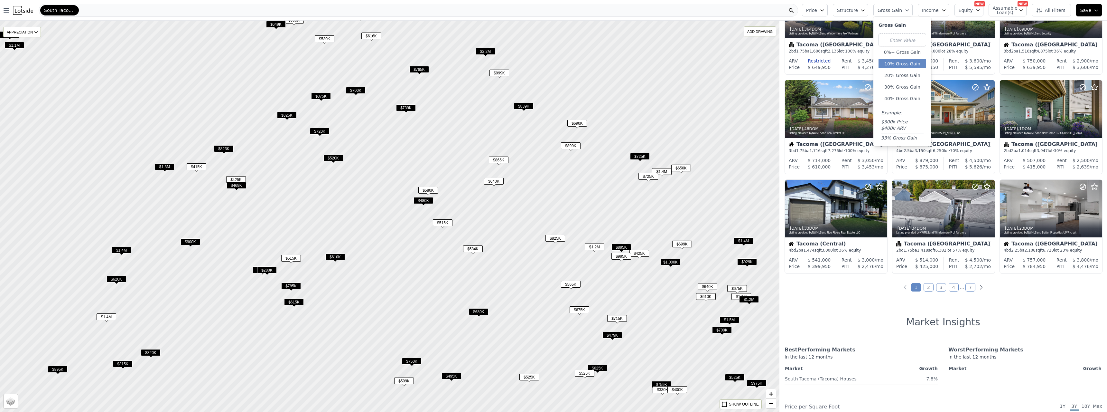
click at [904, 62] on button "10% Gross Gain" at bounding box center [902, 63] width 48 height 9
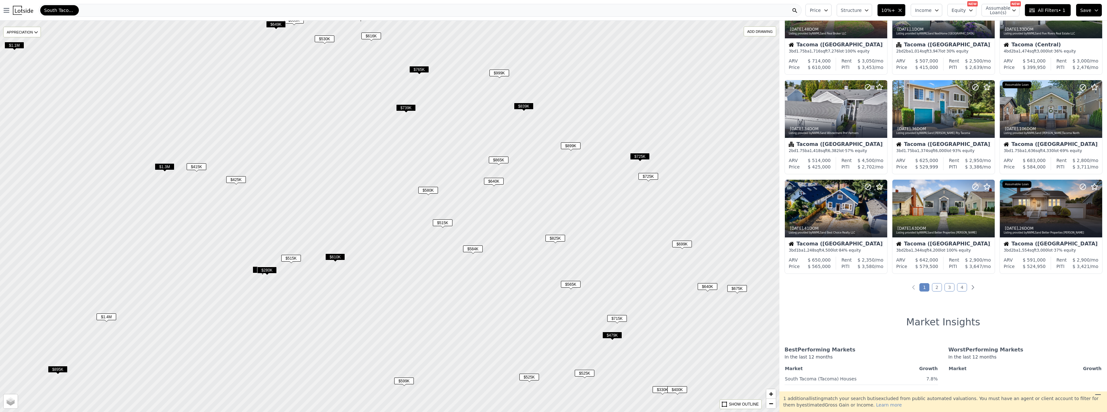
click at [648, 175] on span "$725K" at bounding box center [648, 176] width 20 height 7
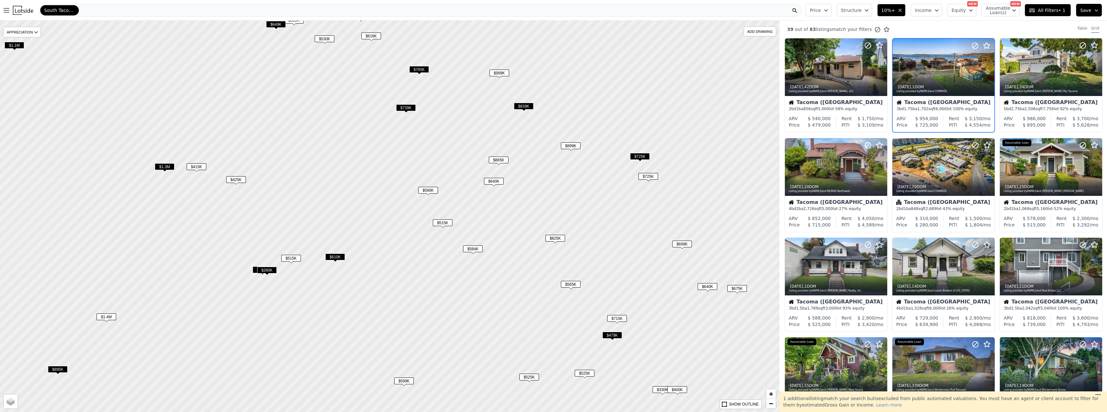
click at [636, 159] on span "$725K" at bounding box center [640, 156] width 20 height 7
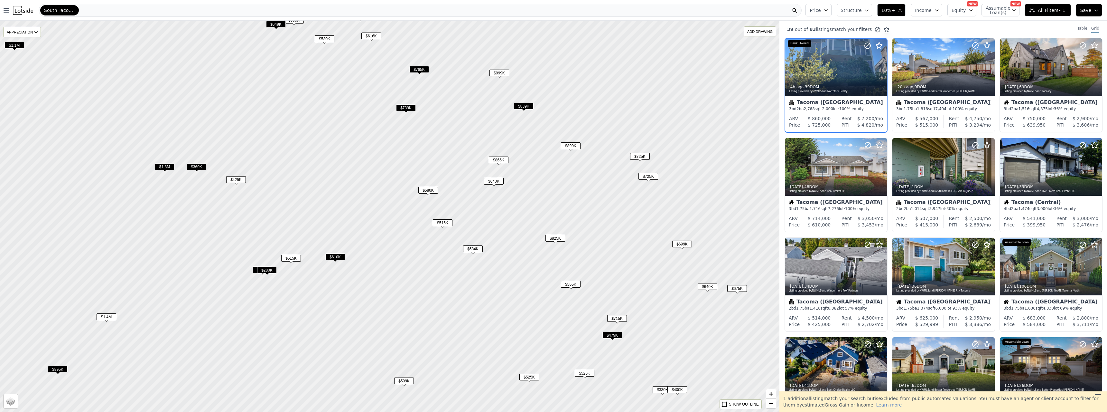
click at [525, 107] on span "$839K" at bounding box center [524, 106] width 20 height 7
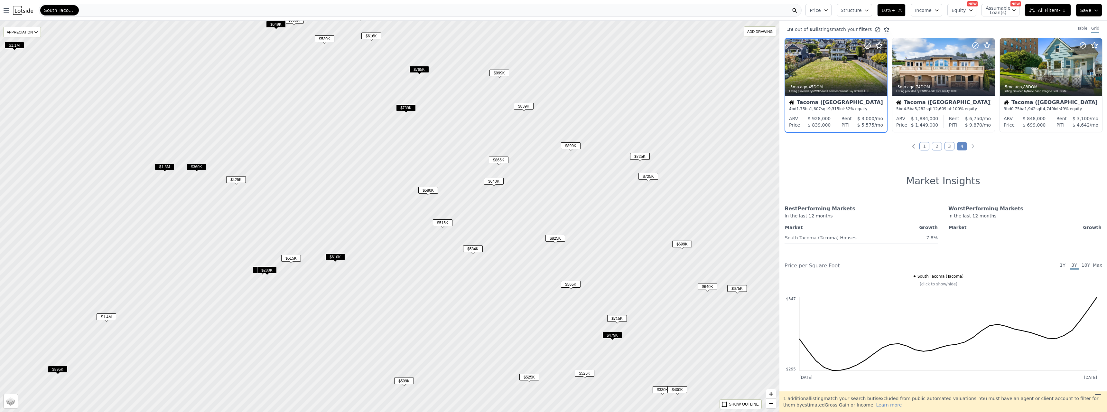
click at [500, 159] on span "$865K" at bounding box center [499, 159] width 20 height 7
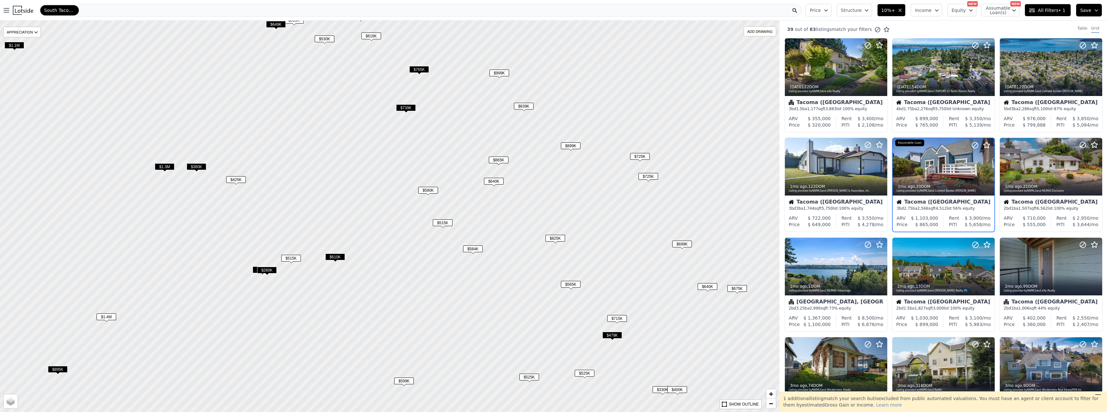
click at [498, 185] on div "$640K" at bounding box center [494, 182] width 20 height 9
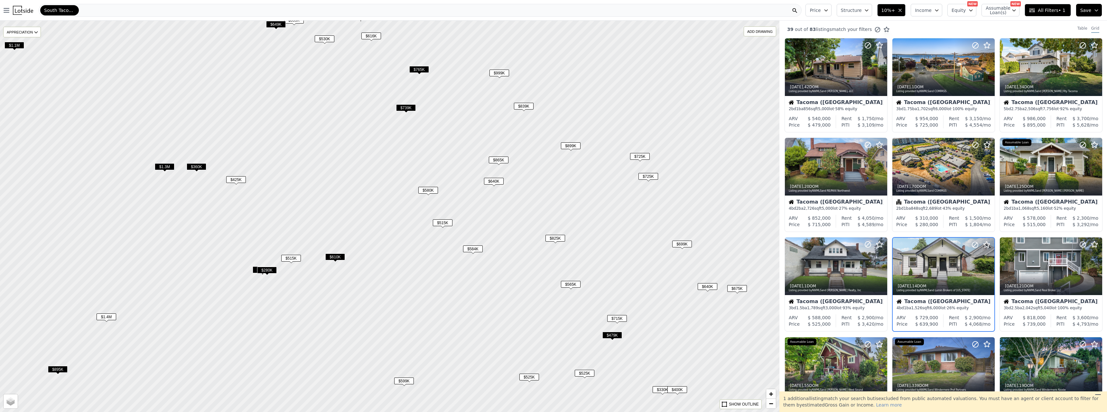
scroll to position [78, 0]
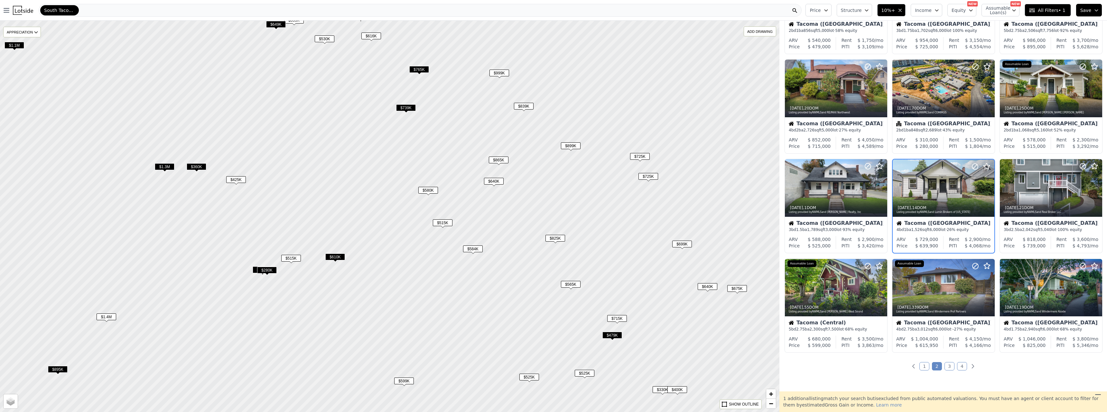
click at [478, 249] on span "$584K" at bounding box center [473, 248] width 20 height 7
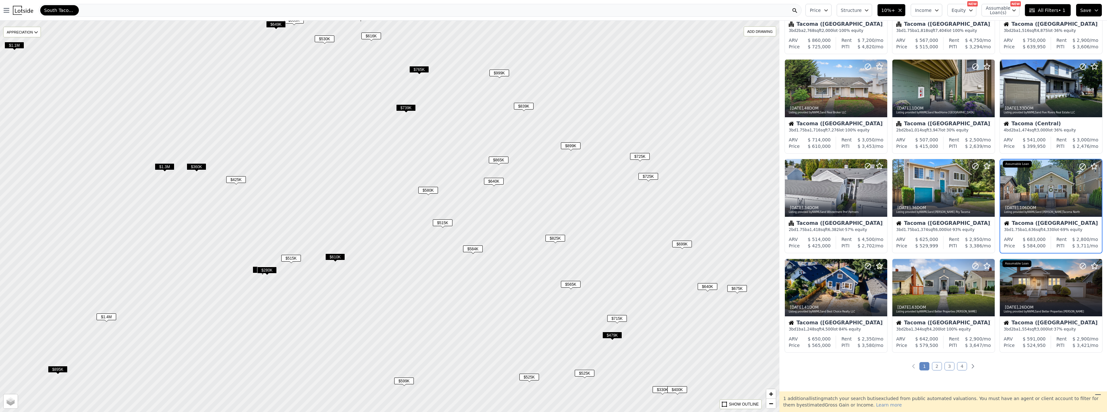
click at [442, 220] on span "$515K" at bounding box center [443, 222] width 20 height 7
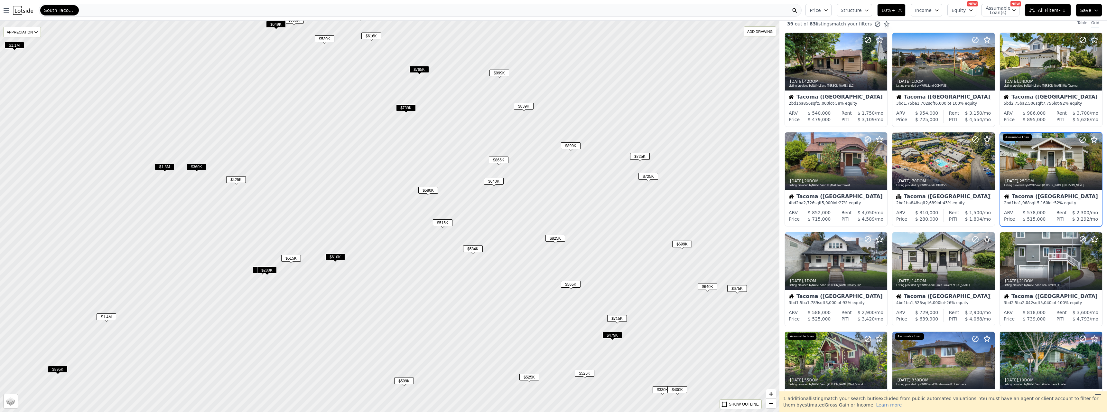
scroll to position [0, 0]
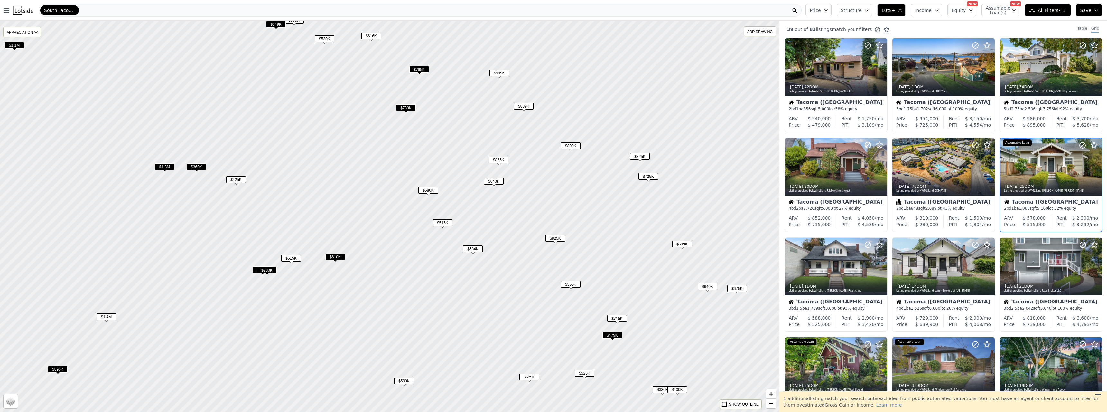
click at [438, 193] on div "$580K" at bounding box center [428, 191] width 20 height 9
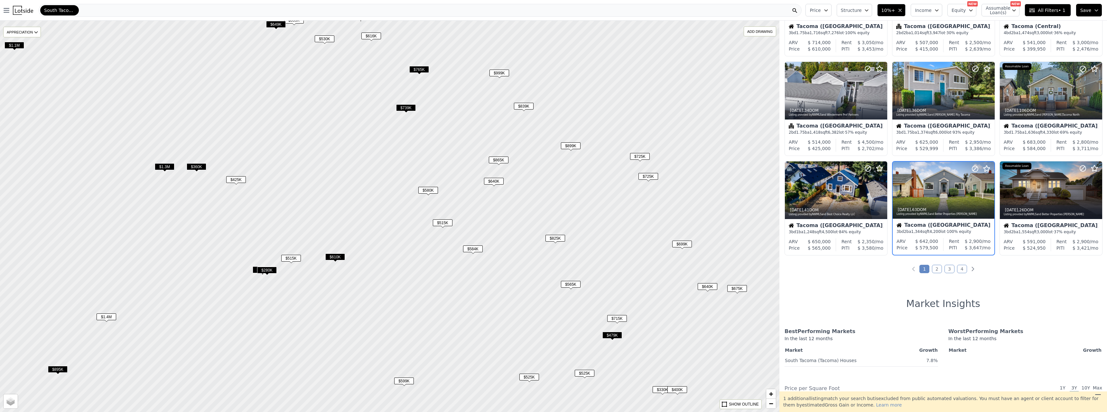
scroll to position [178, 0]
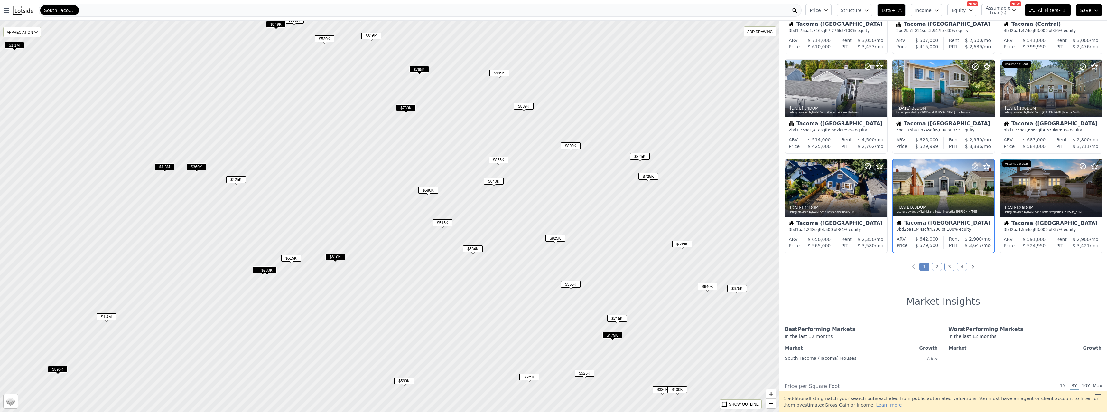
click at [574, 284] on span "$565K" at bounding box center [571, 284] width 20 height 7
click at [619, 318] on span "$715K" at bounding box center [617, 318] width 20 height 7
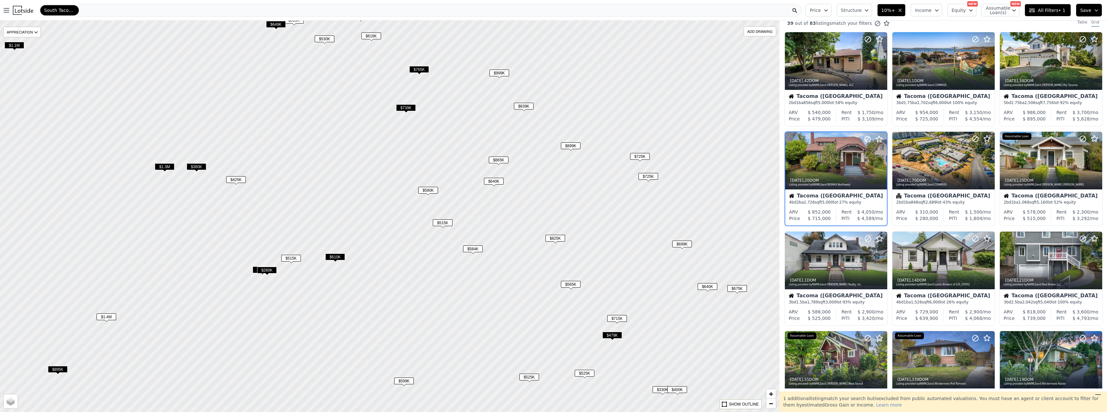
scroll to position [0, 0]
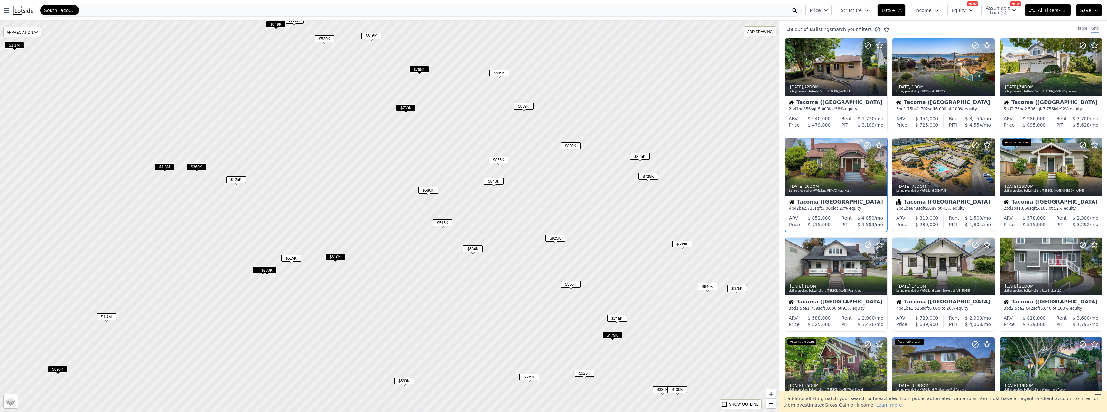
click at [618, 335] on span "$479K" at bounding box center [612, 334] width 20 height 7
click at [619, 317] on span "$715K" at bounding box center [617, 318] width 20 height 7
click at [817, 166] on div at bounding box center [836, 166] width 102 height 57
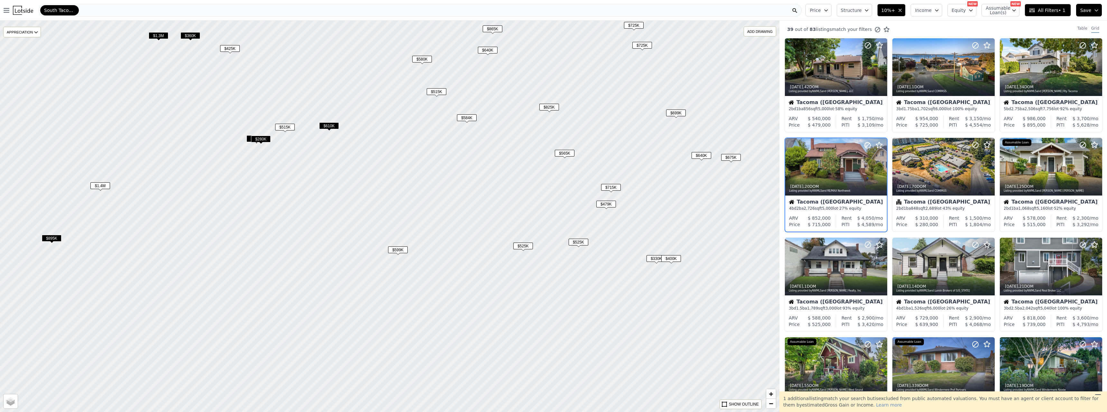
drag, startPoint x: 611, startPoint y: 269, endPoint x: 605, endPoint y: 138, distance: 131.1
click at [605, 138] on div at bounding box center [389, 216] width 935 height 469
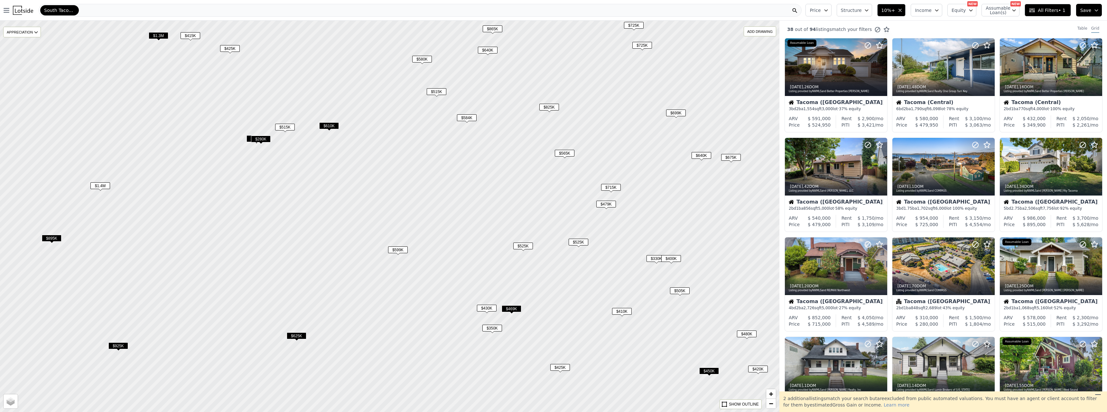
click at [609, 203] on span "$479K" at bounding box center [606, 203] width 20 height 7
click at [696, 156] on span "$640K" at bounding box center [702, 155] width 20 height 7
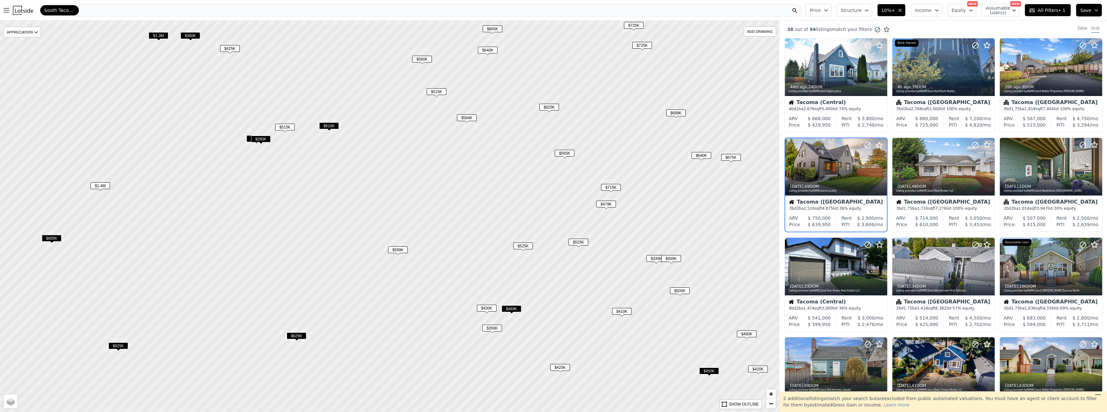
click at [736, 158] on span "$675K" at bounding box center [731, 157] width 20 height 7
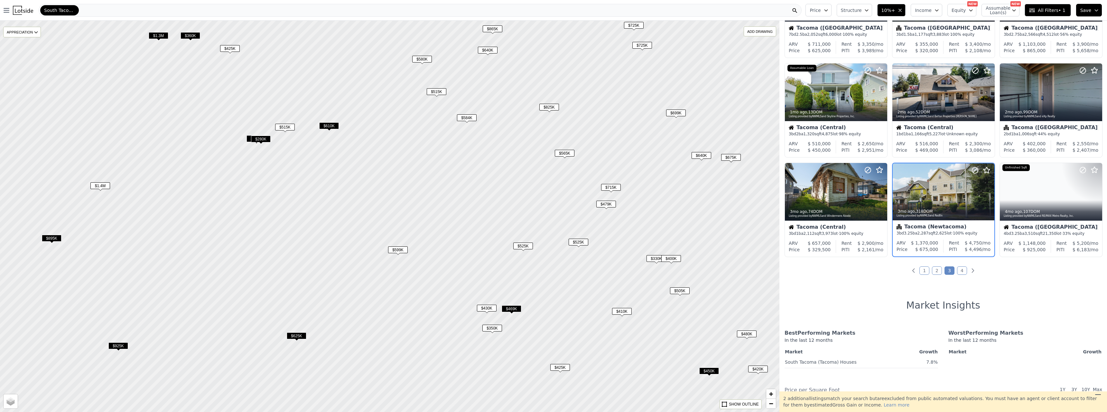
scroll to position [178, 0]
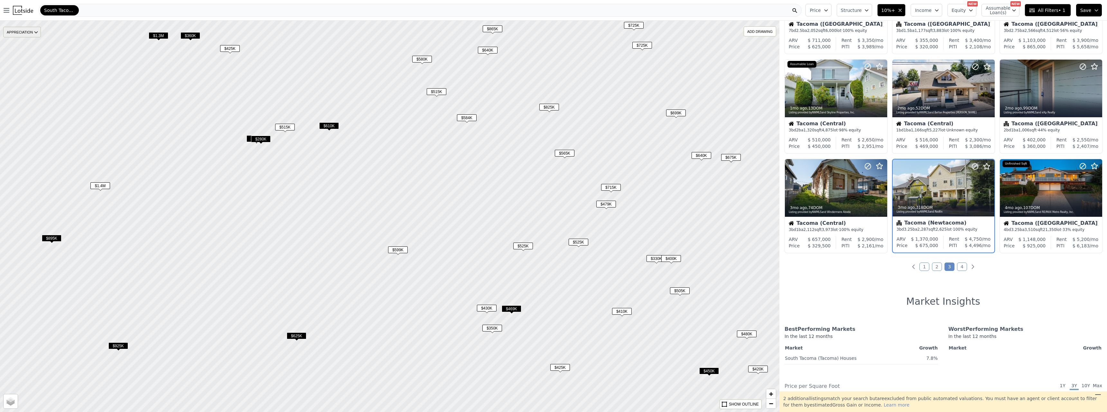
click at [25, 34] on div "APPRECIATION" at bounding box center [22, 32] width 38 height 11
click at [27, 68] on div "3Y" at bounding box center [26, 70] width 19 height 9
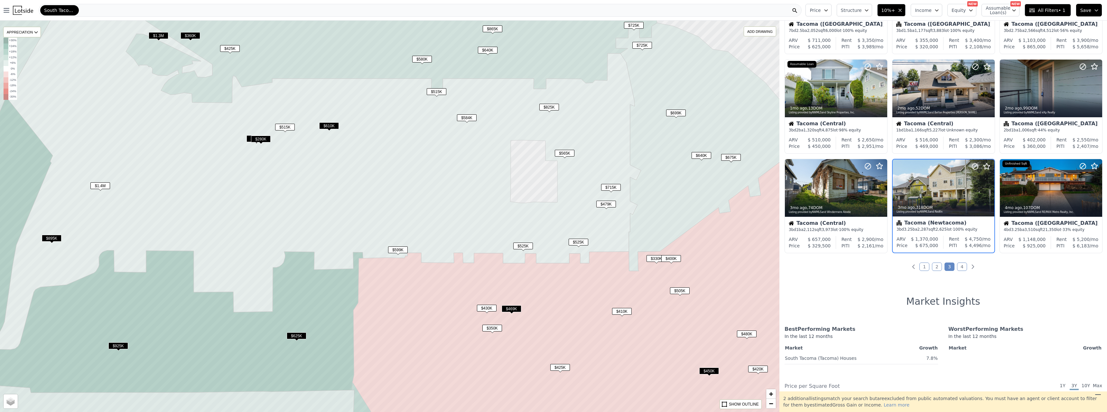
click at [483, 48] on span "$640K" at bounding box center [488, 50] width 20 height 7
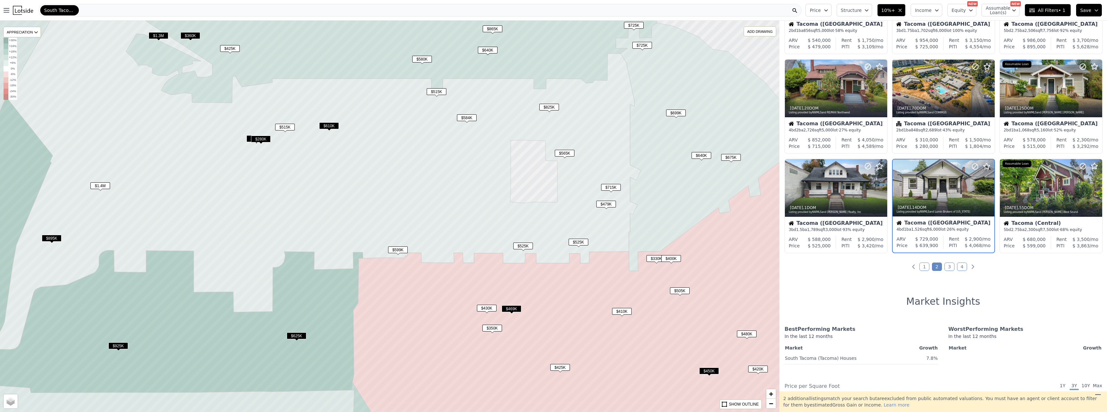
click at [730, 160] on span "$675K" at bounding box center [731, 157] width 20 height 7
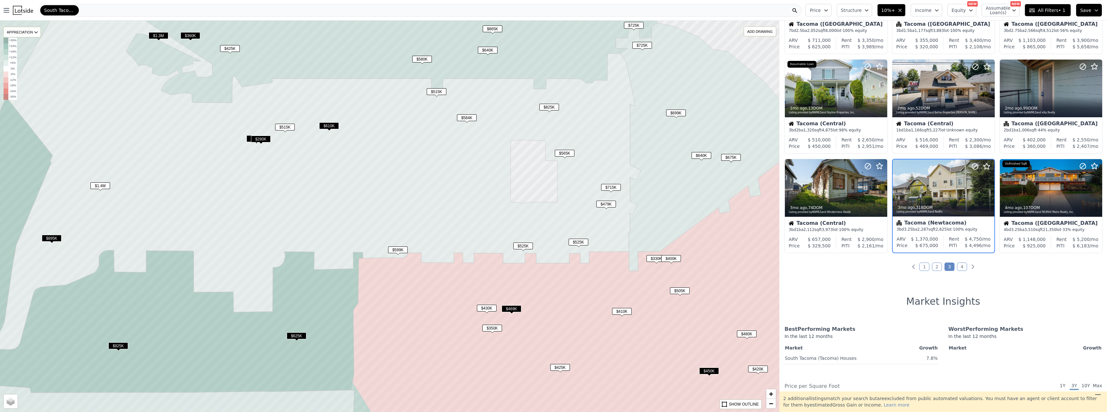
click at [705, 156] on span "$640K" at bounding box center [702, 155] width 20 height 7
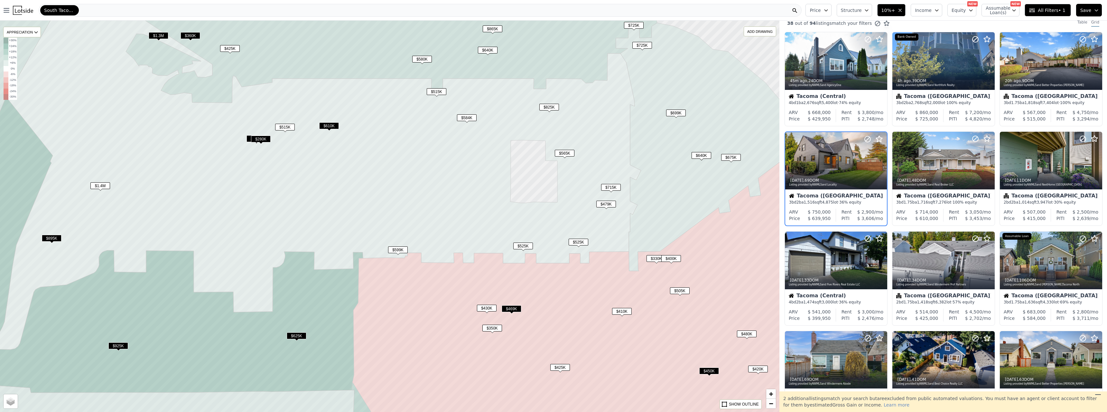
scroll to position [0, 0]
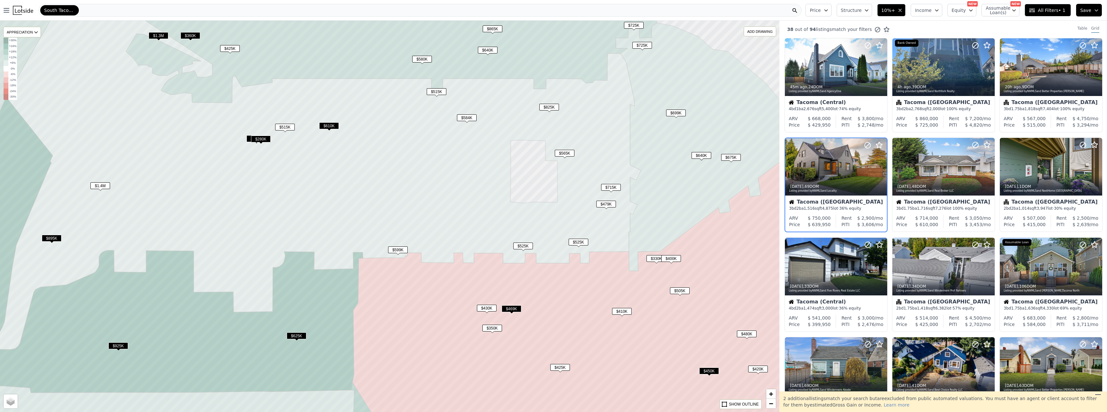
click at [815, 179] on div at bounding box center [836, 181] width 102 height 12
click at [580, 242] on span "$525K" at bounding box center [579, 241] width 20 height 7
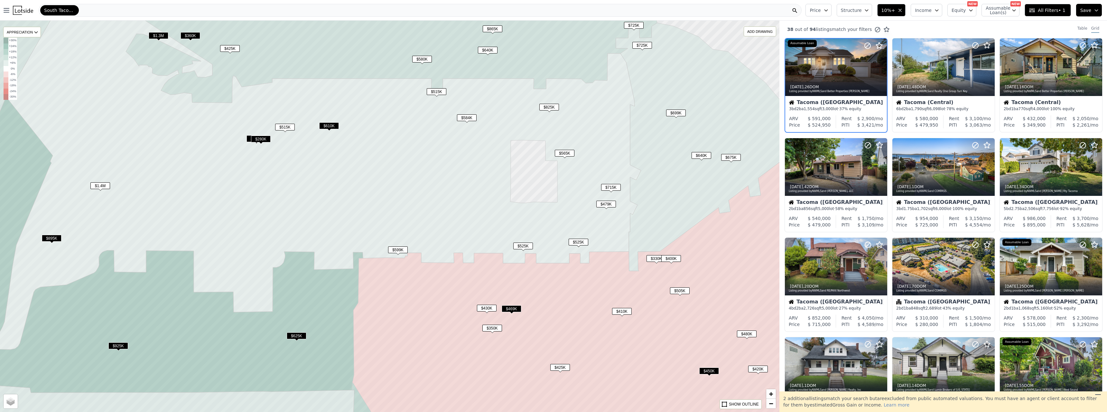
click at [684, 290] on span "$505K" at bounding box center [680, 290] width 20 height 7
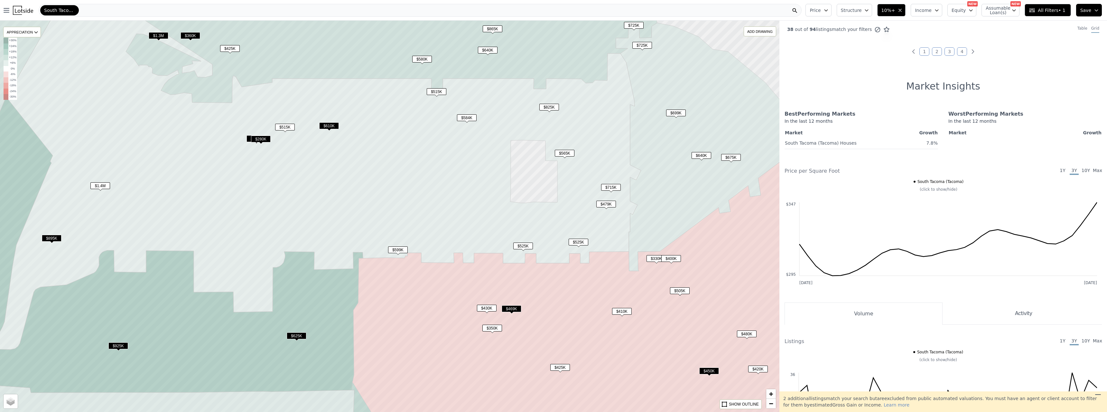
click at [745, 330] on span "$480K" at bounding box center [747, 333] width 20 height 7
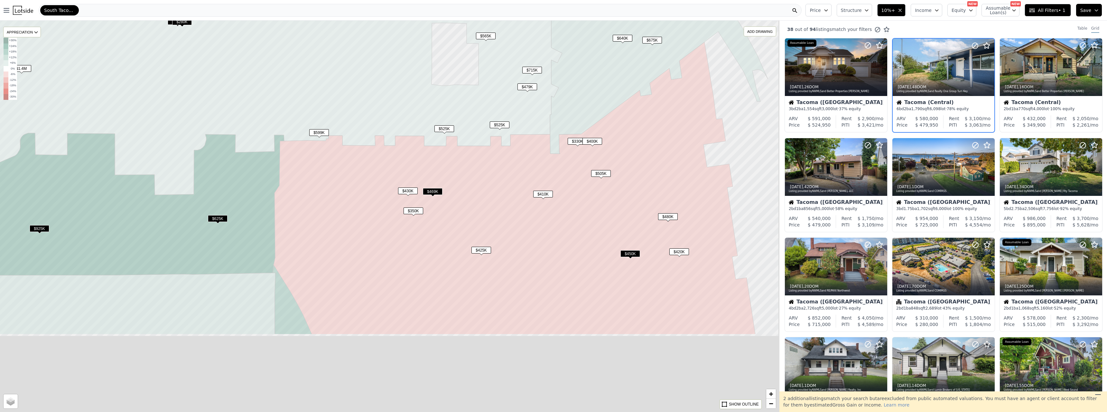
drag, startPoint x: 645, startPoint y: 251, endPoint x: 566, endPoint y: 135, distance: 140.7
click at [566, 135] on icon at bounding box center [515, 188] width 482 height 292
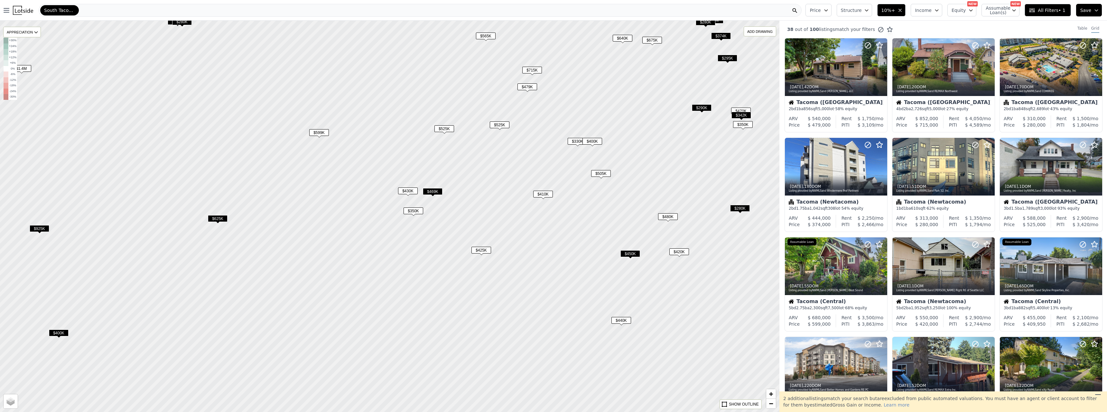
click at [215, 218] on span "$625K" at bounding box center [218, 218] width 20 height 7
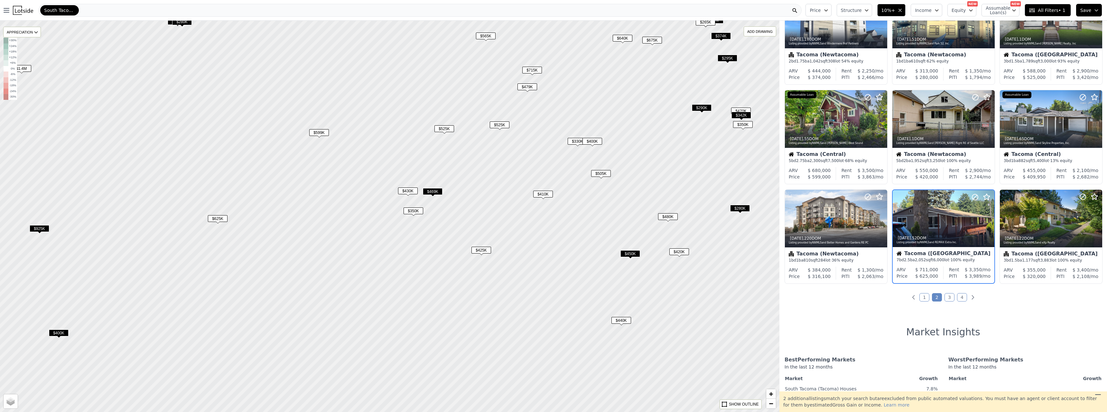
scroll to position [178, 0]
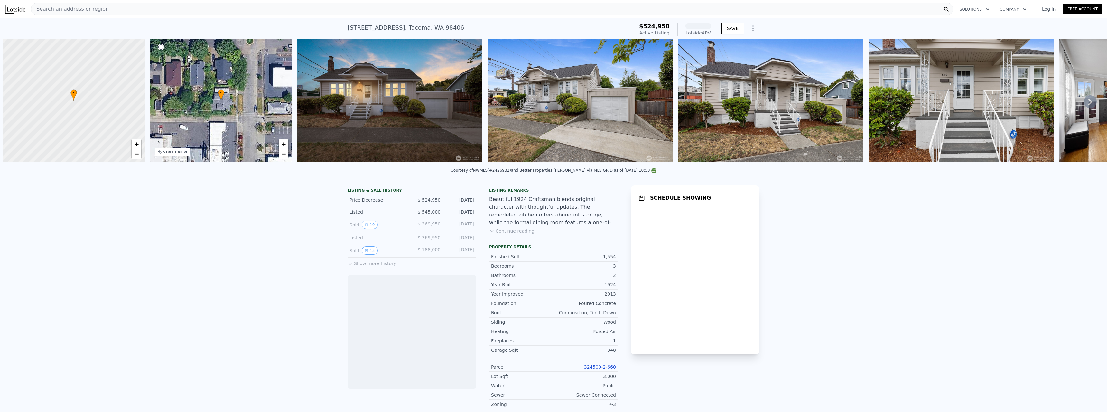
scroll to position [0, 3]
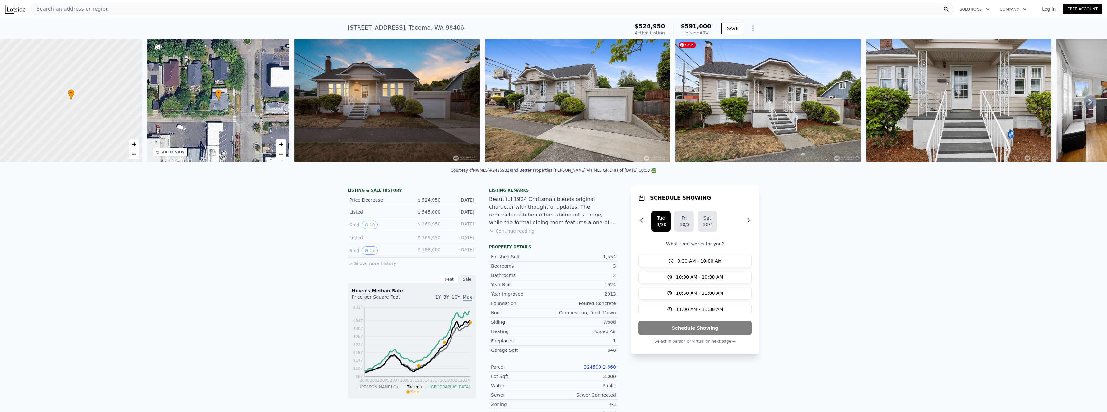
click at [770, 78] on img at bounding box center [767, 101] width 185 height 124
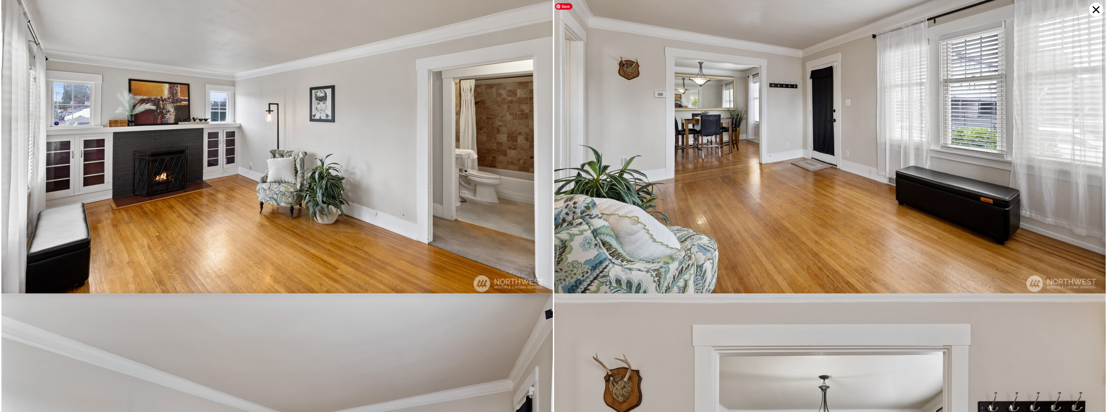
scroll to position [1461, 0]
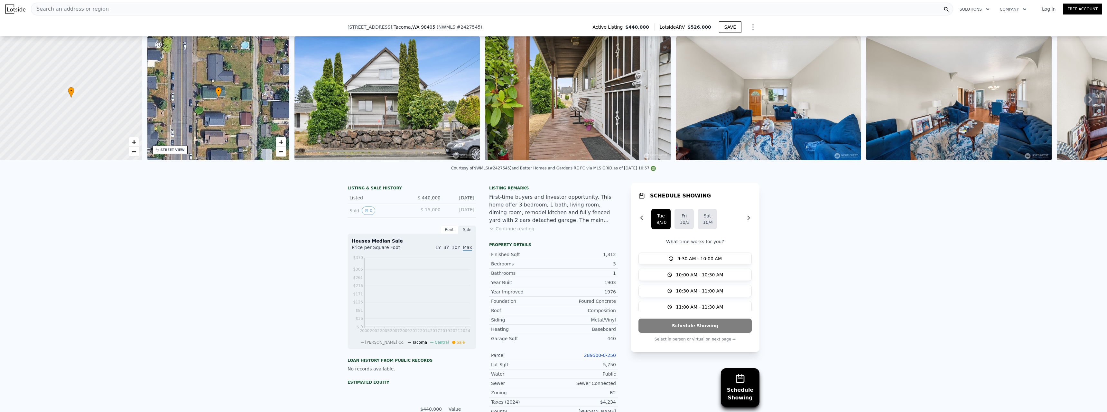
scroll to position [287, 0]
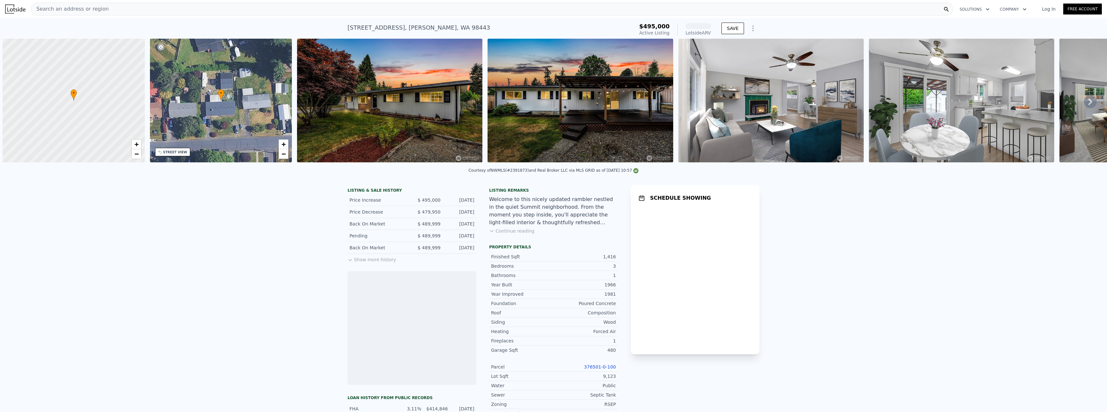
scroll to position [0, 3]
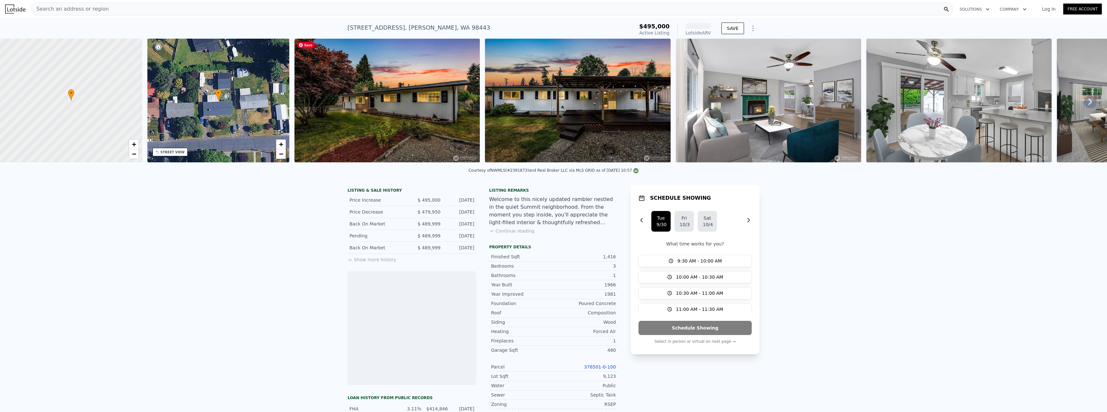
click at [427, 115] on img at bounding box center [386, 101] width 185 height 124
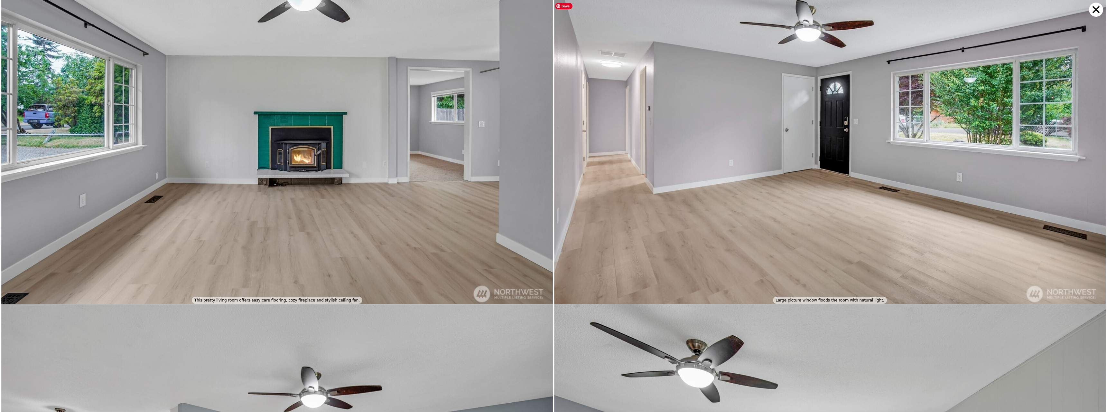
scroll to position [1096, 0]
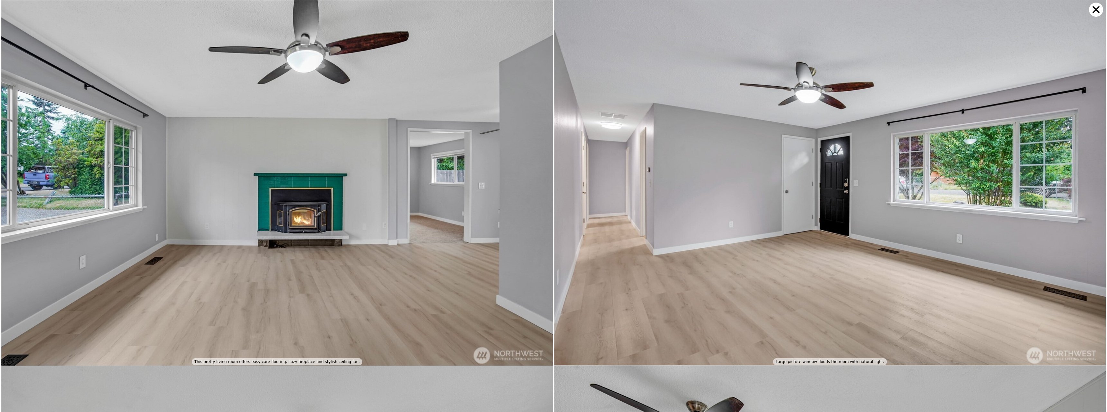
click at [1093, 9] on icon at bounding box center [1096, 10] width 14 height 14
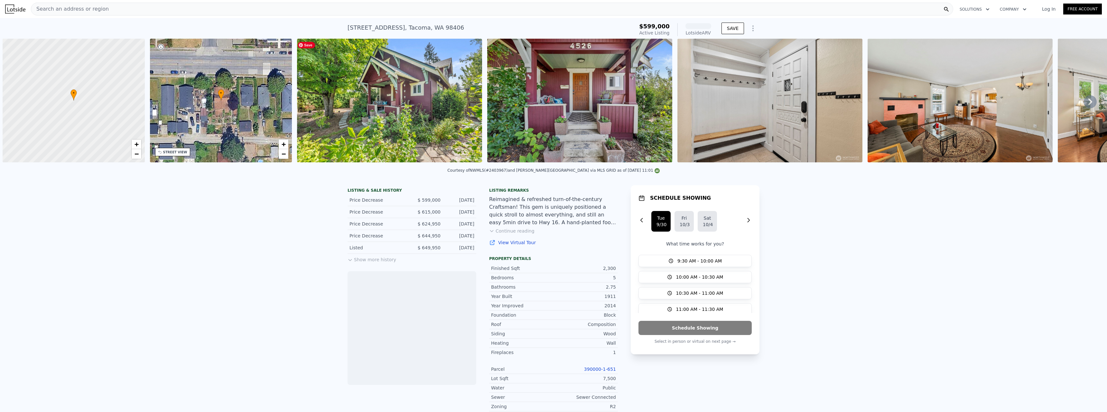
scroll to position [0, 3]
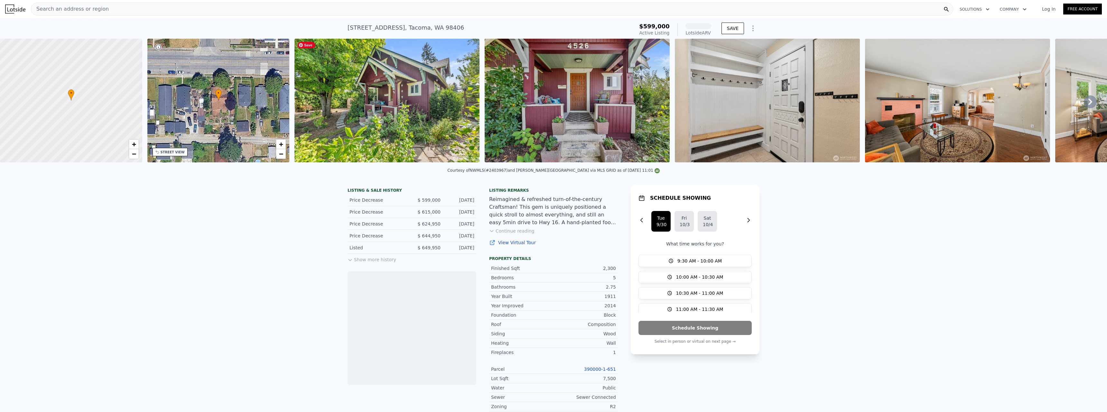
click at [427, 84] on img at bounding box center [386, 101] width 185 height 124
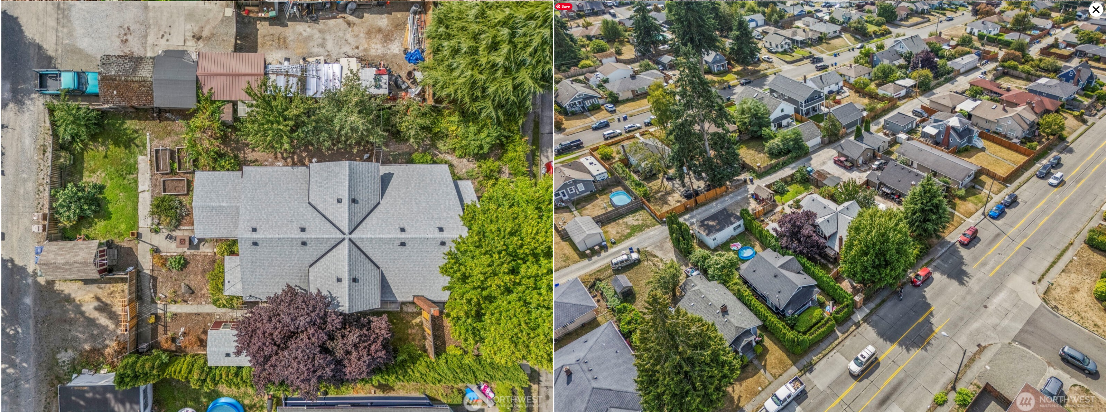
scroll to position [6946, 0]
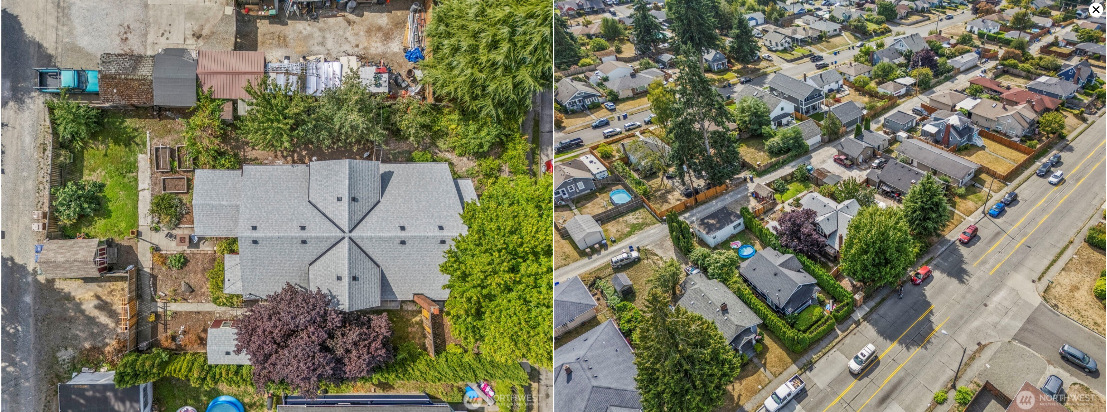
click at [1095, 12] on icon at bounding box center [1096, 10] width 14 height 14
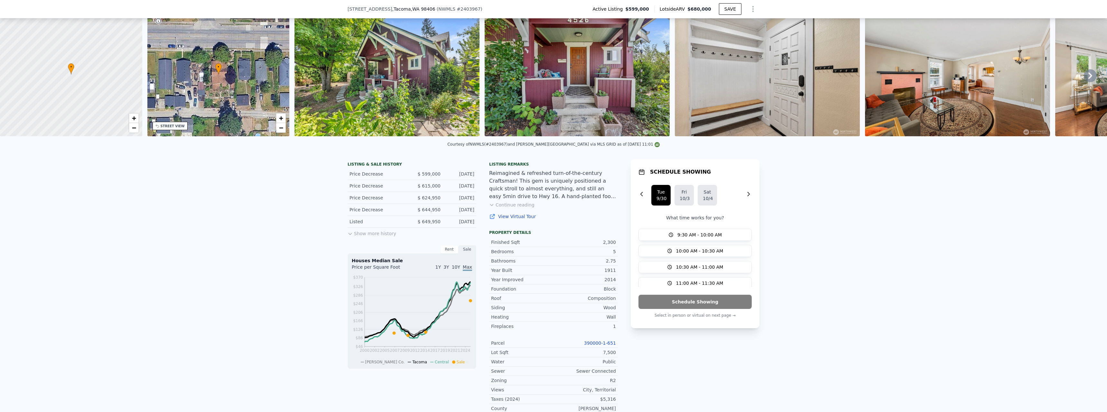
scroll to position [62, 0]
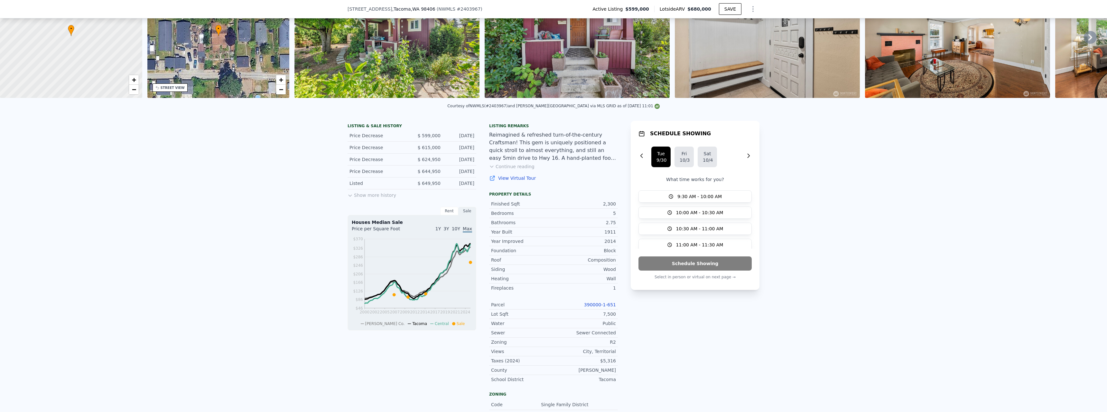
click at [516, 170] on button "Continue reading" at bounding box center [511, 166] width 45 height 6
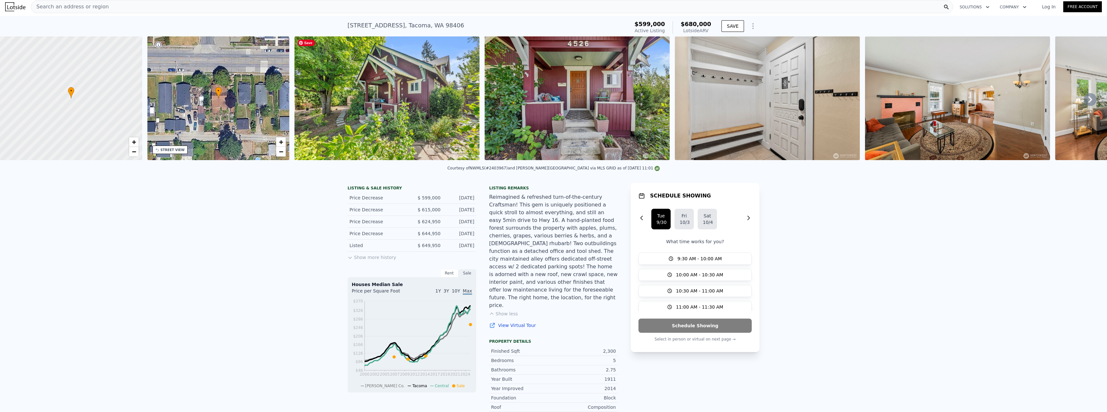
scroll to position [0, 0]
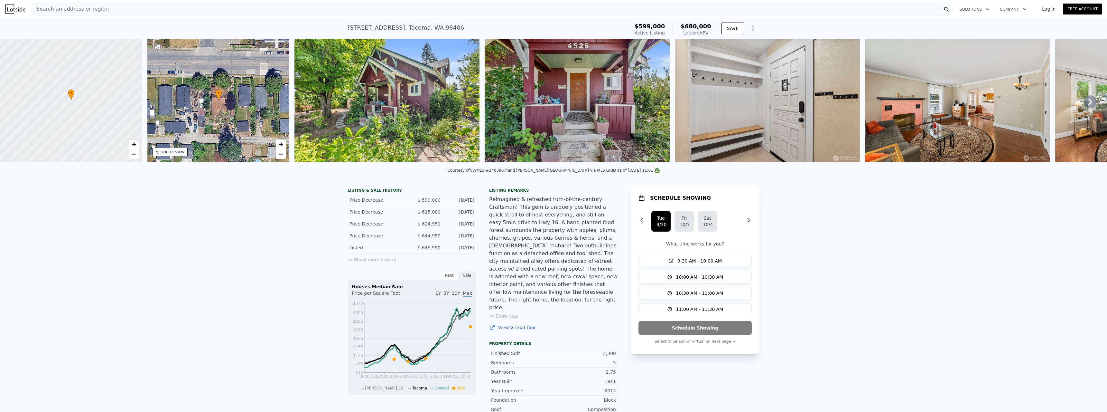
click at [116, 90] on div at bounding box center [71, 100] width 171 height 148
click at [131, 143] on link "+" at bounding box center [134, 144] width 10 height 10
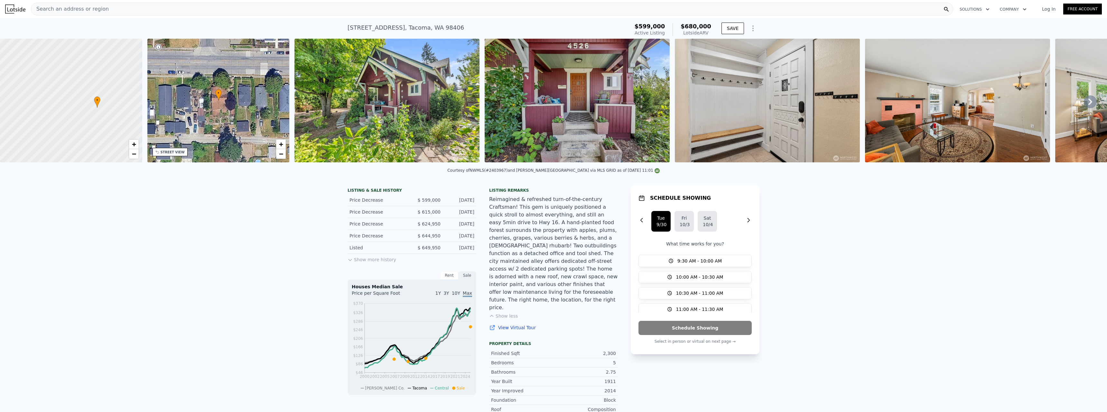
drag, startPoint x: 103, startPoint y: 77, endPoint x: 129, endPoint y: 84, distance: 27.0
click at [129, 84] on div at bounding box center [71, 100] width 171 height 148
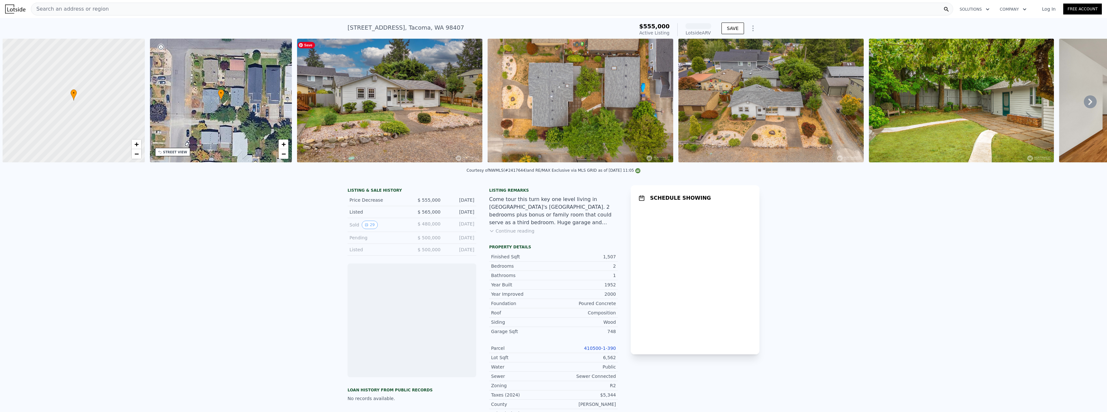
scroll to position [0, 3]
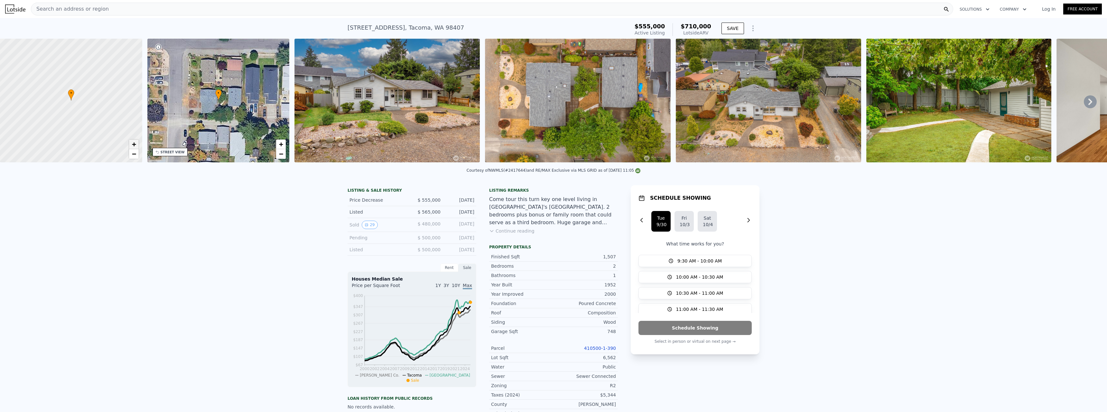
click at [132, 144] on span "+" at bounding box center [134, 144] width 4 height 8
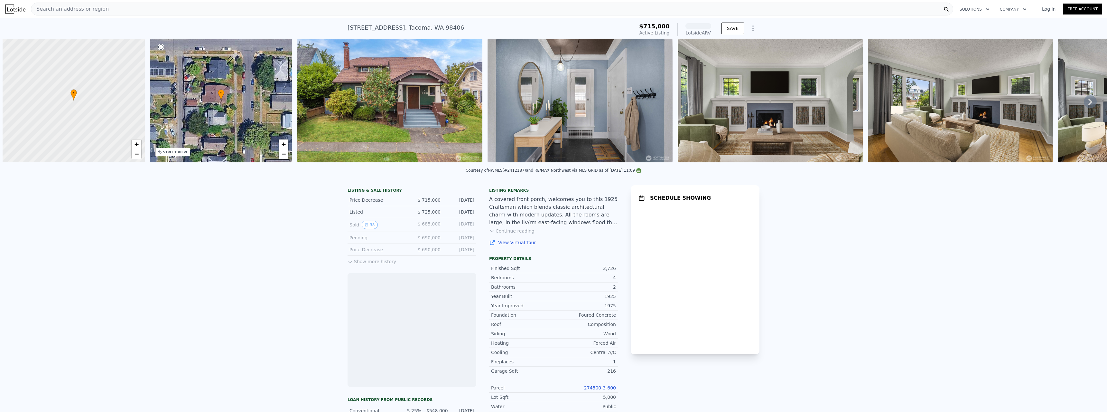
scroll to position [0, 3]
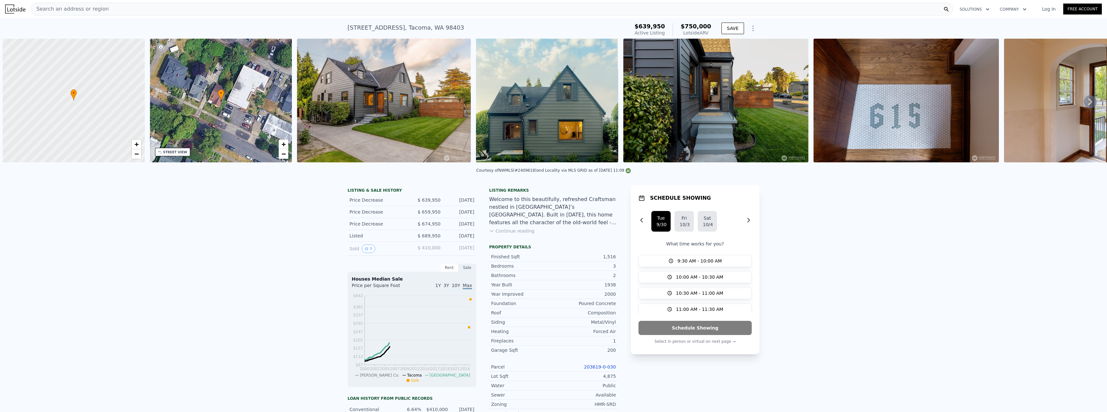
scroll to position [0, 3]
